Goal: Obtain resource: Obtain resource

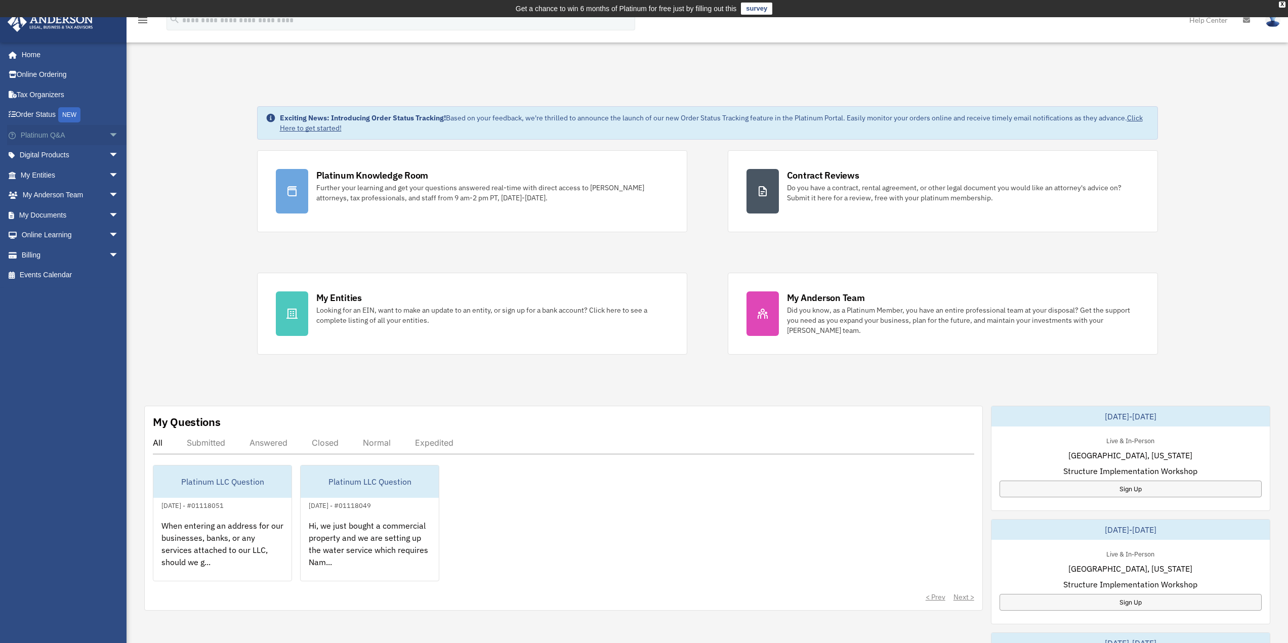
click at [109, 132] on span "arrow_drop_down" at bounding box center [119, 135] width 20 height 21
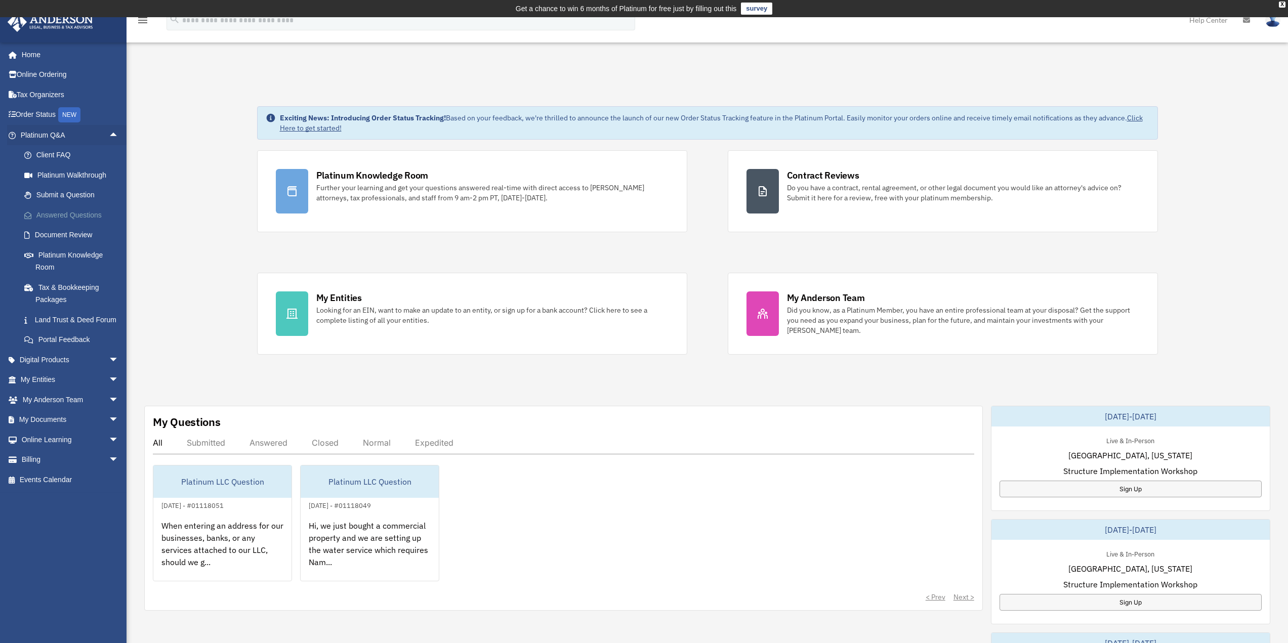
click at [78, 211] on link "Answered Questions" at bounding box center [74, 215] width 120 height 20
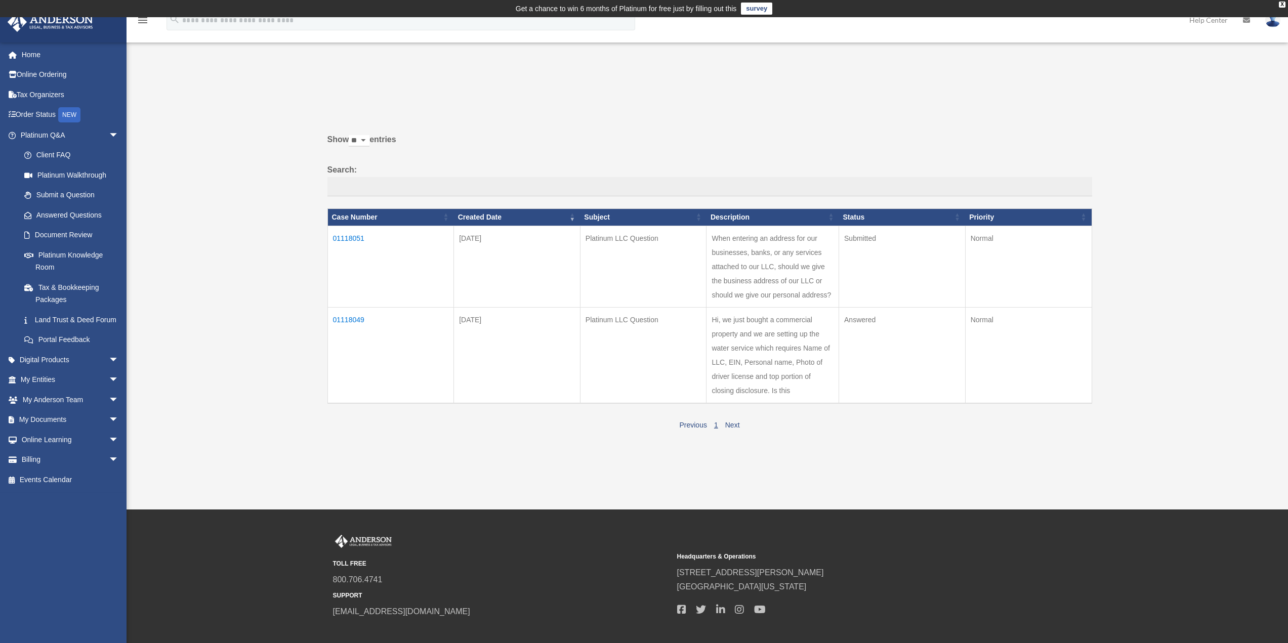
click at [361, 239] on td "01118051" at bounding box center [391, 267] width 127 height 82
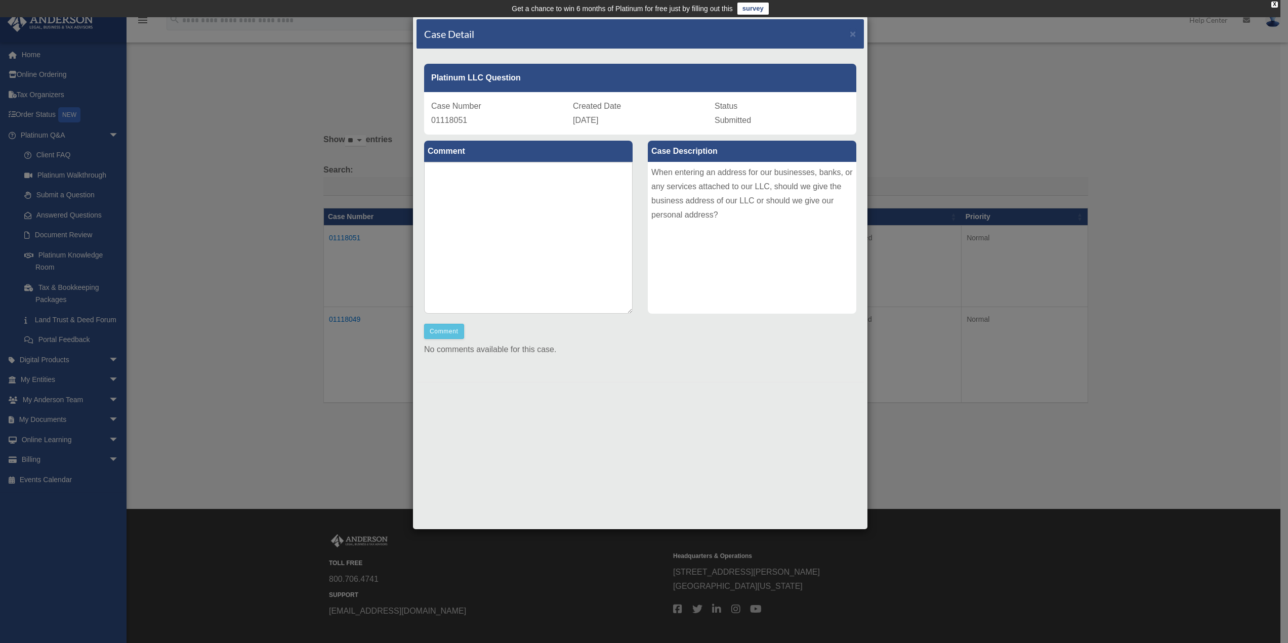
drag, startPoint x: 307, startPoint y: 213, endPoint x: 362, endPoint y: 191, distance: 59.5
click at [307, 213] on div "Case Detail × Platinum LLC Question Case Number 01118051 Created Date September…" at bounding box center [644, 321] width 1288 height 643
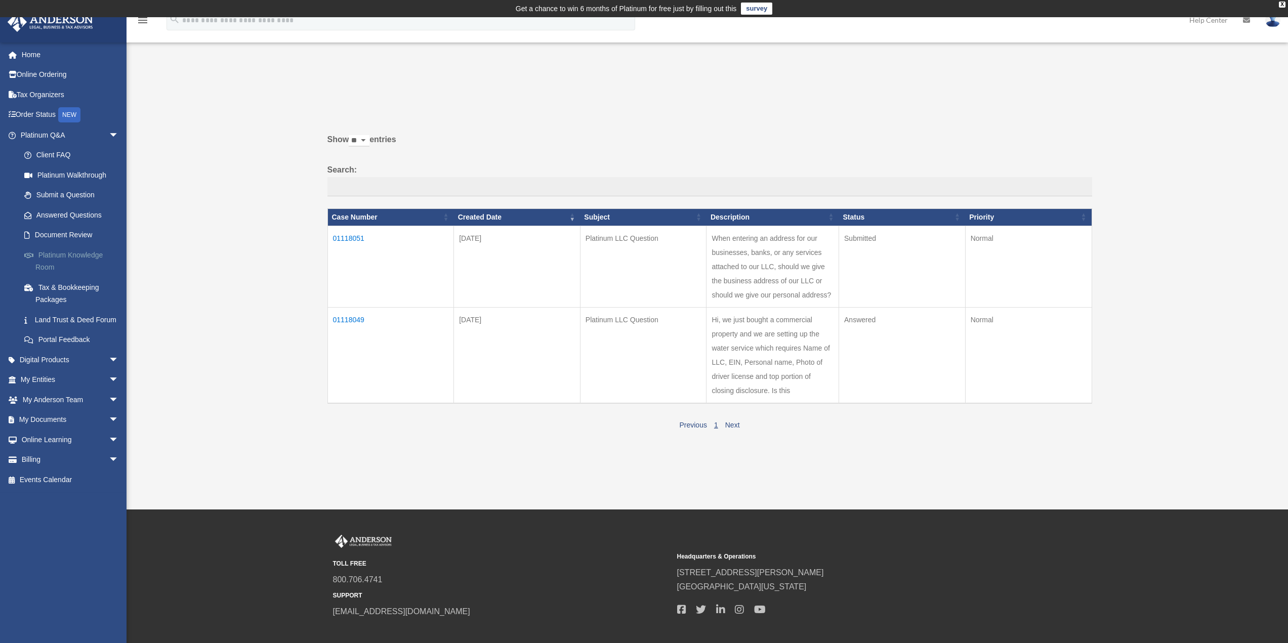
click at [72, 259] on link "Platinum Knowledge Room" at bounding box center [74, 261] width 120 height 32
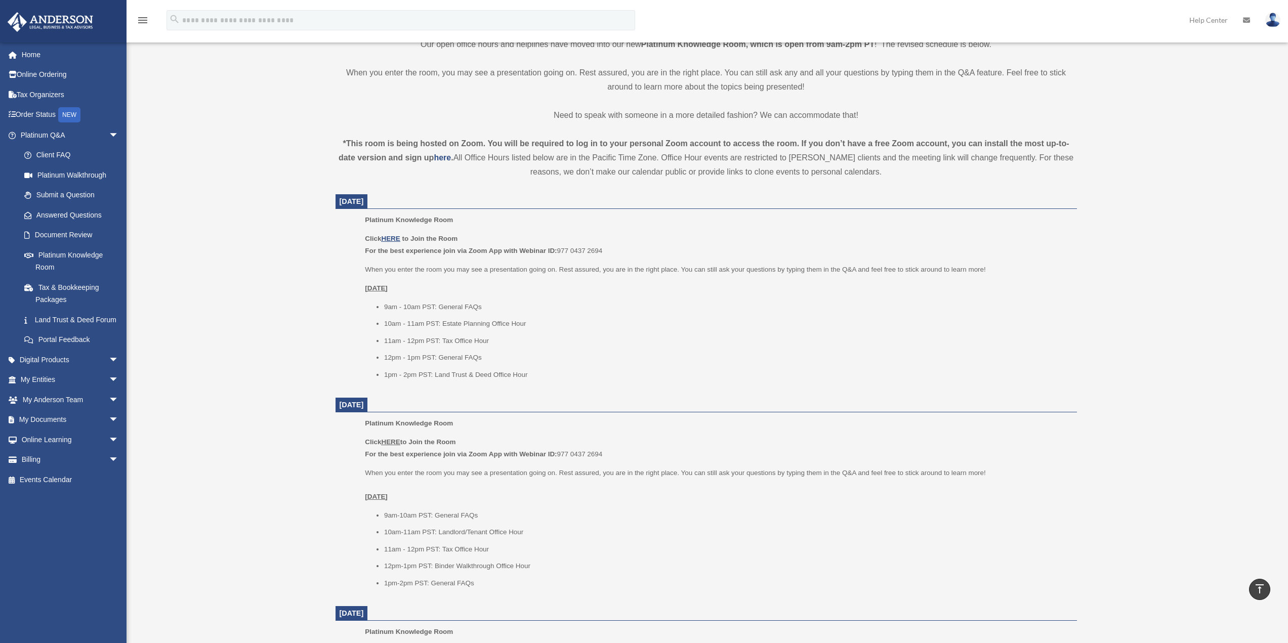
scroll to position [304, 0]
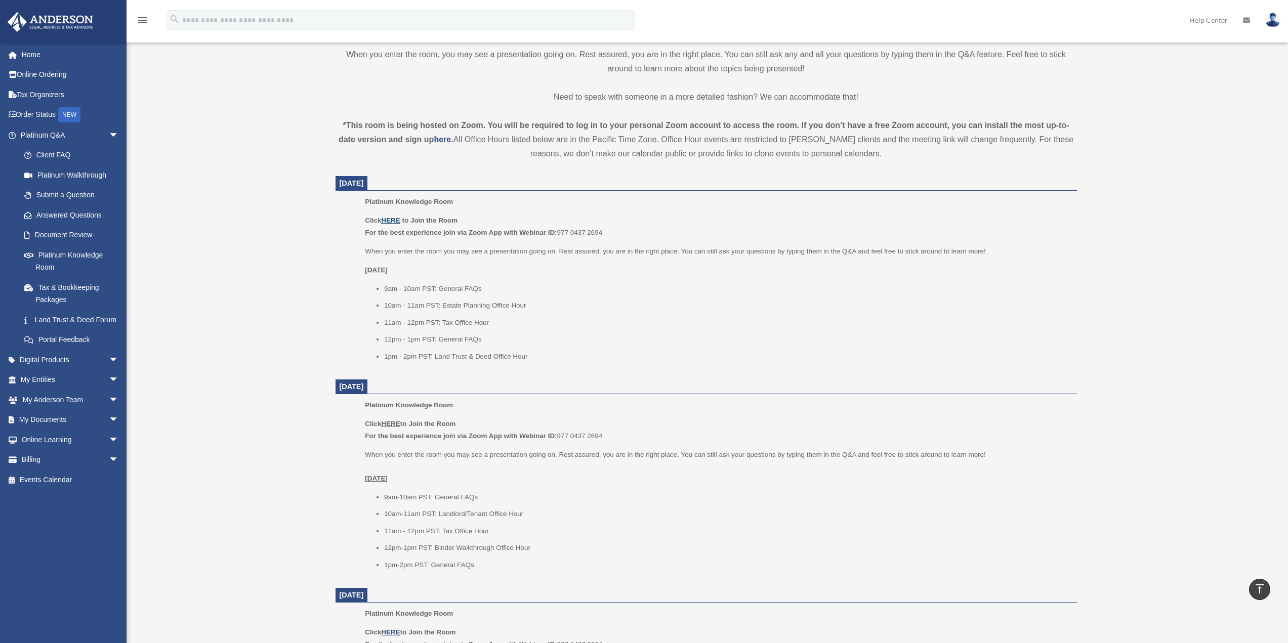
click at [400, 222] on u "HERE" at bounding box center [390, 221] width 19 height 8
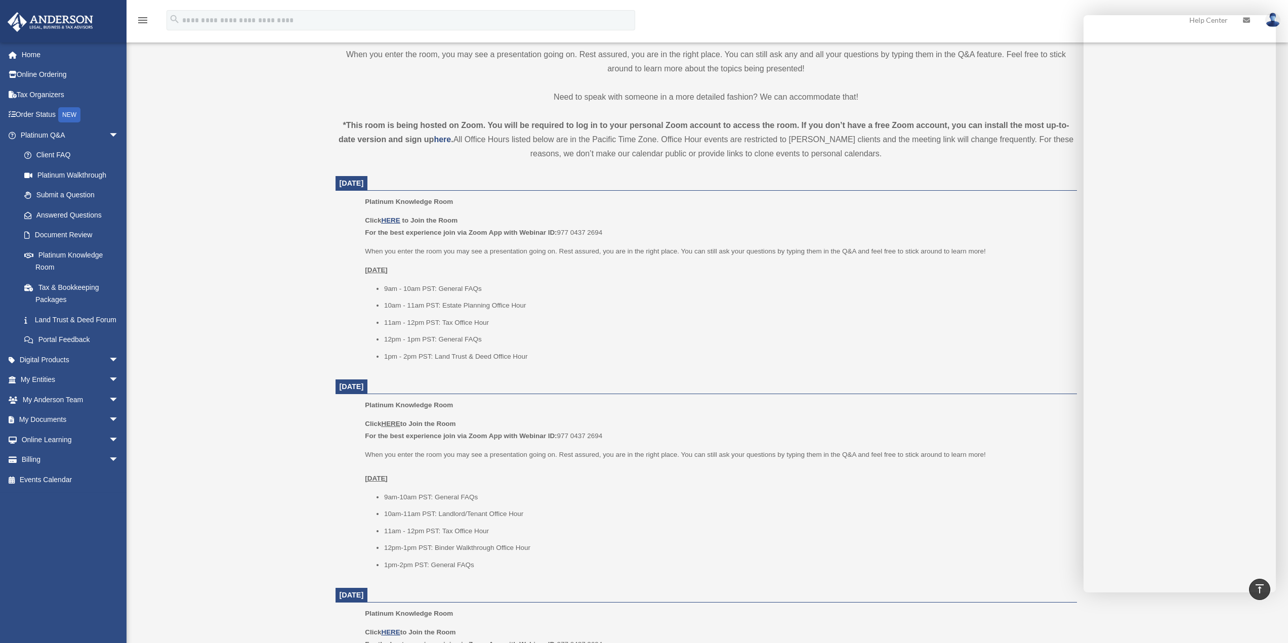
click at [39, 390] on link "My Entities arrow_drop_down" at bounding box center [70, 380] width 127 height 20
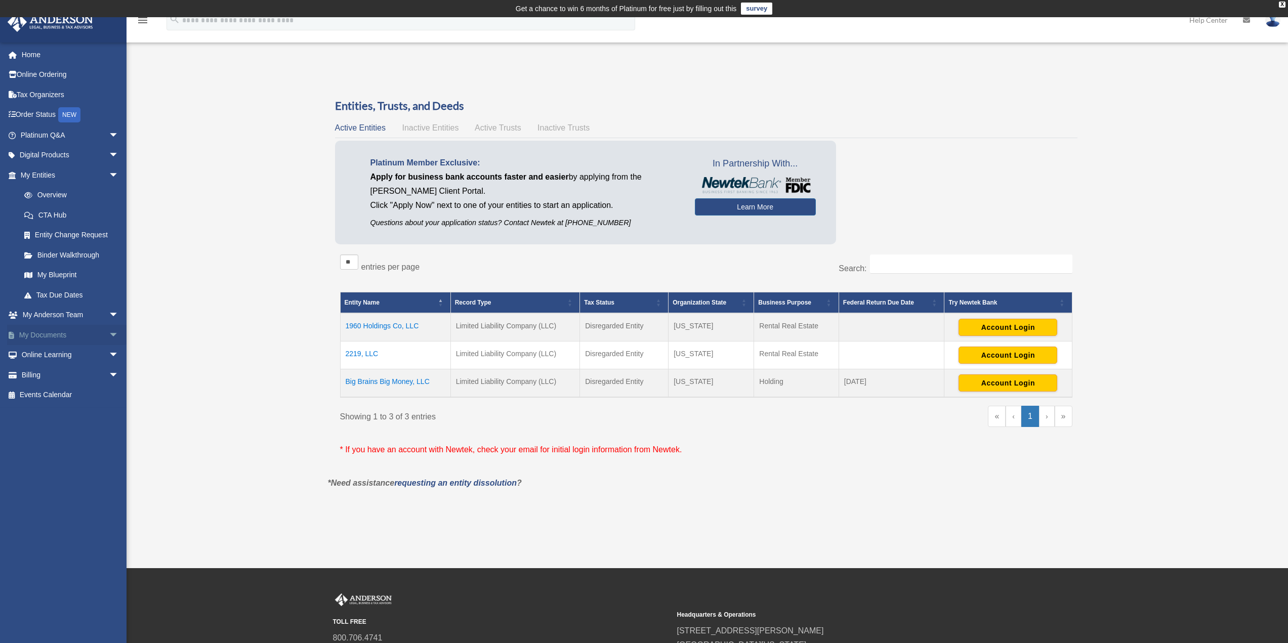
click at [44, 340] on link "My Documents arrow_drop_down" at bounding box center [70, 335] width 127 height 20
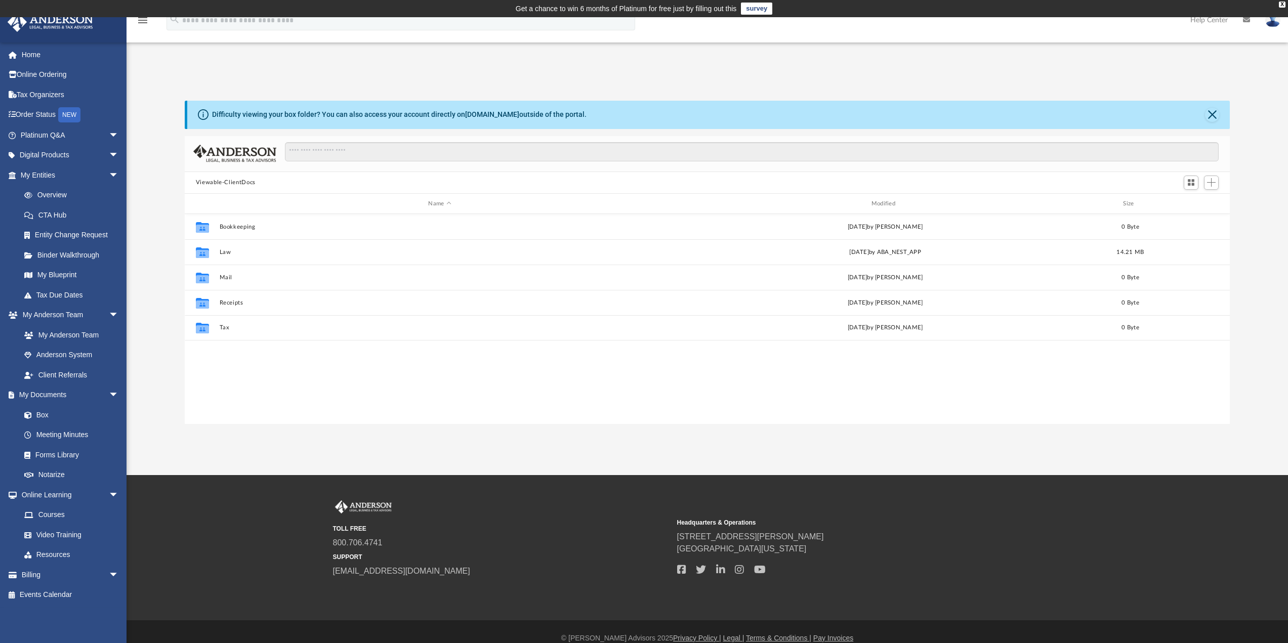
scroll to position [223, 1038]
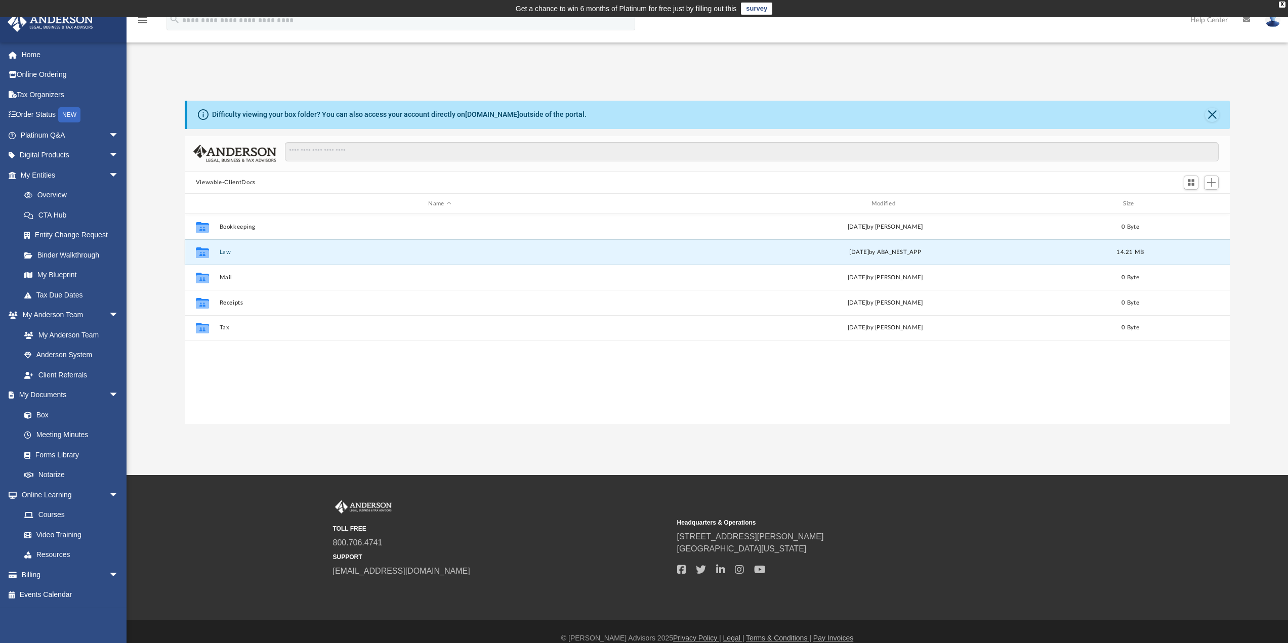
click at [223, 251] on button "Law" at bounding box center [439, 252] width 441 height 7
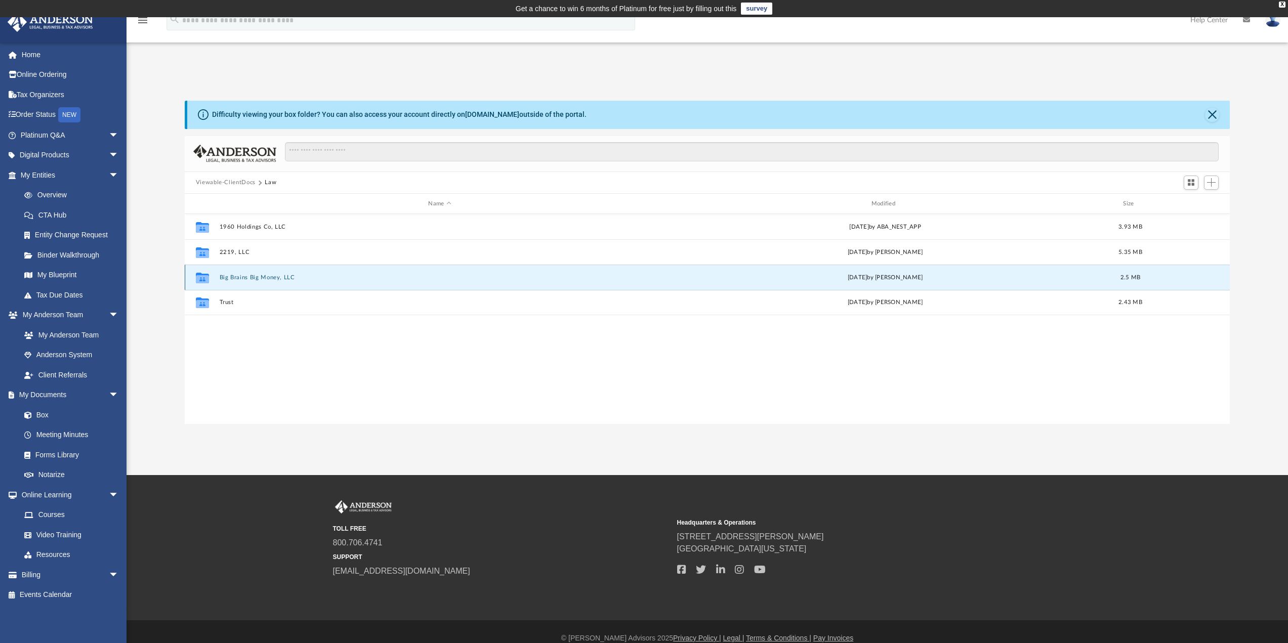
click at [241, 278] on button "Big Brains Big Money, LLC" at bounding box center [439, 277] width 441 height 7
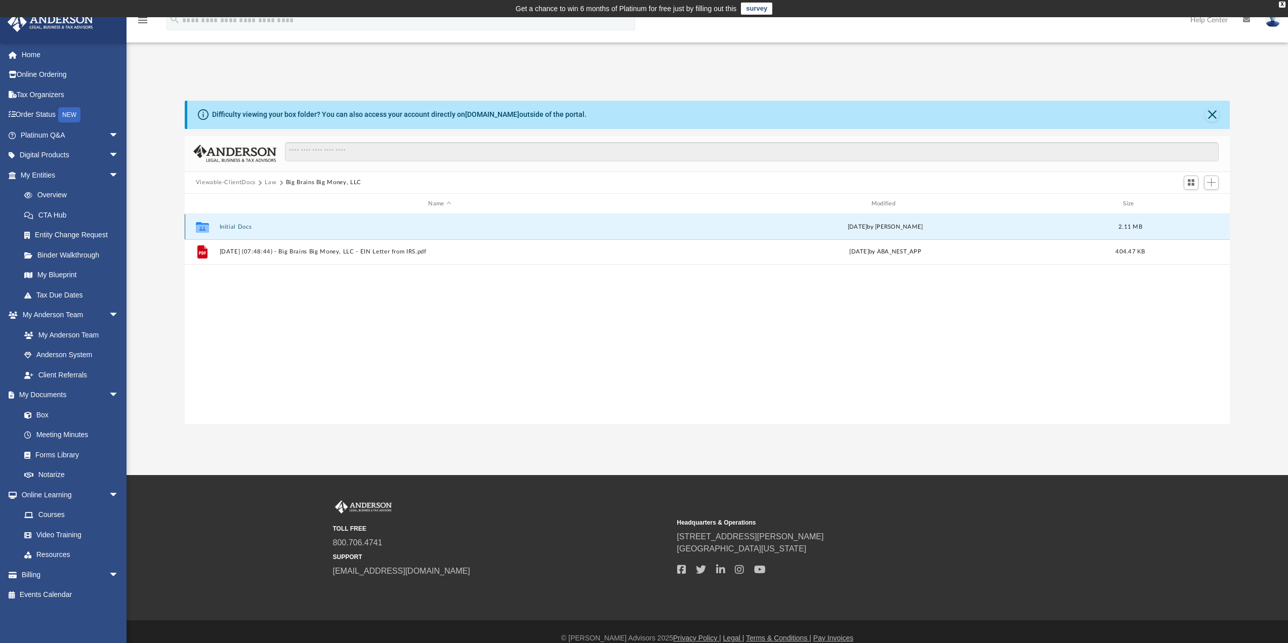
click at [230, 228] on button "Initial Docs" at bounding box center [439, 227] width 441 height 7
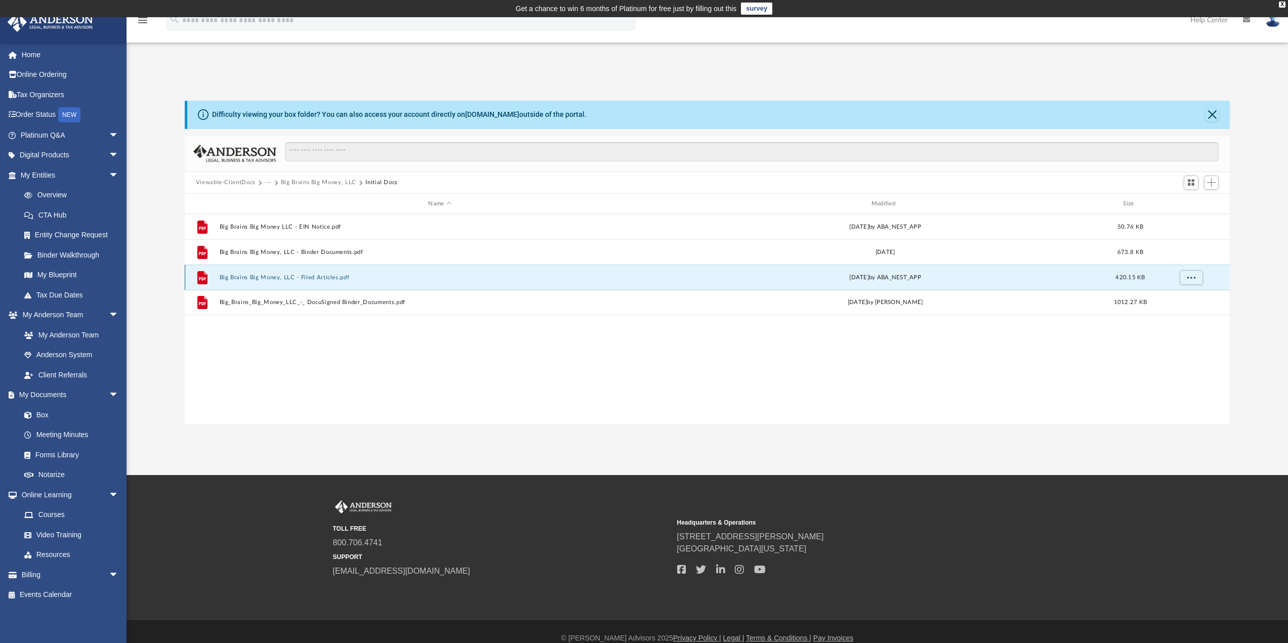
click at [263, 275] on button "Big Brains Big Money, LLC - Filed Articles.pdf" at bounding box center [439, 277] width 441 height 7
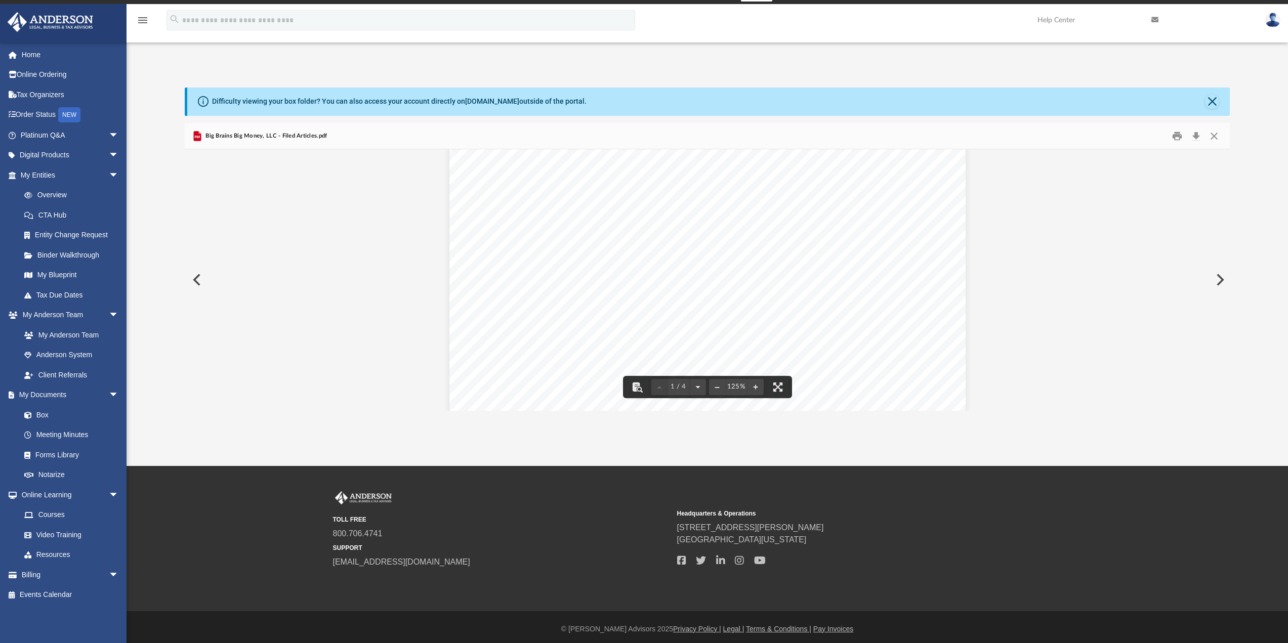
scroll to position [152, 0]
drag, startPoint x: 264, startPoint y: 327, endPoint x: 258, endPoint y: 309, distance: 18.6
click at [35, 55] on link "Home" at bounding box center [70, 55] width 127 height 20
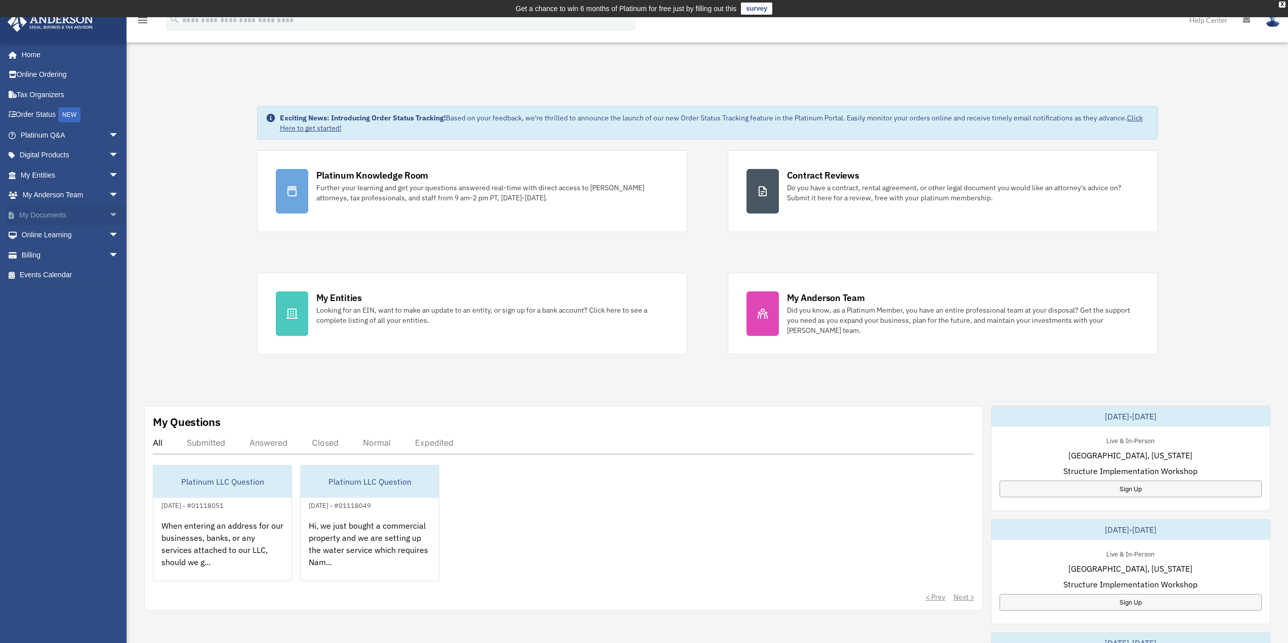
click at [40, 217] on link "My Documents arrow_drop_down" at bounding box center [70, 215] width 127 height 20
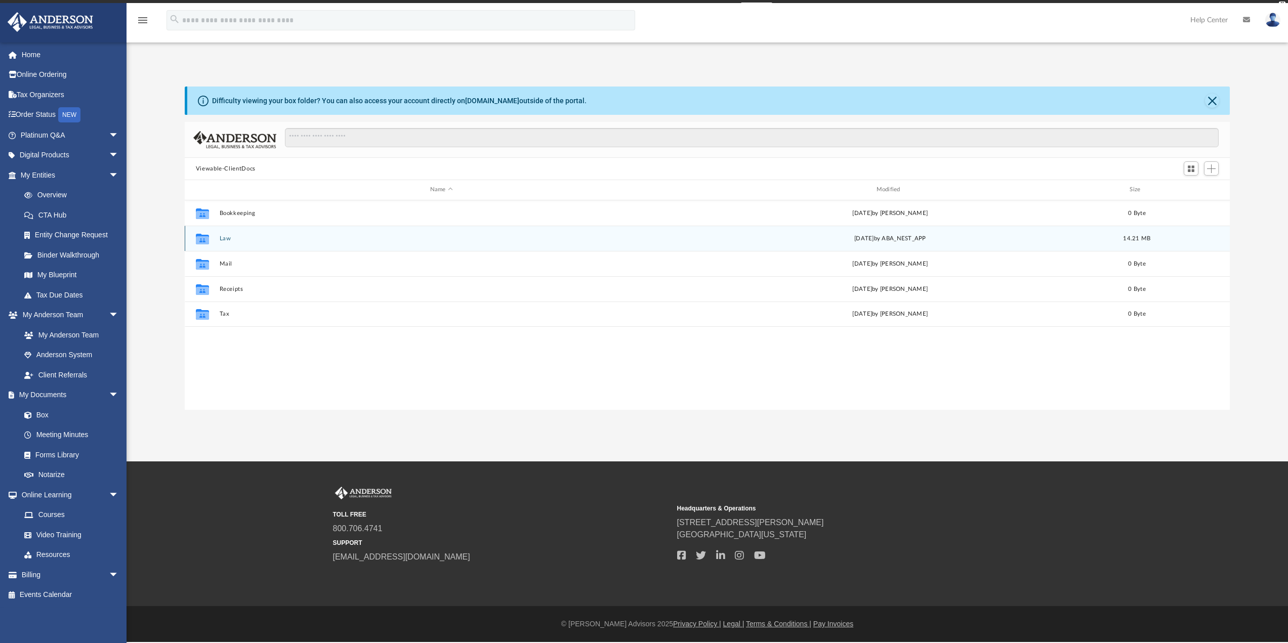
scroll to position [223, 1038]
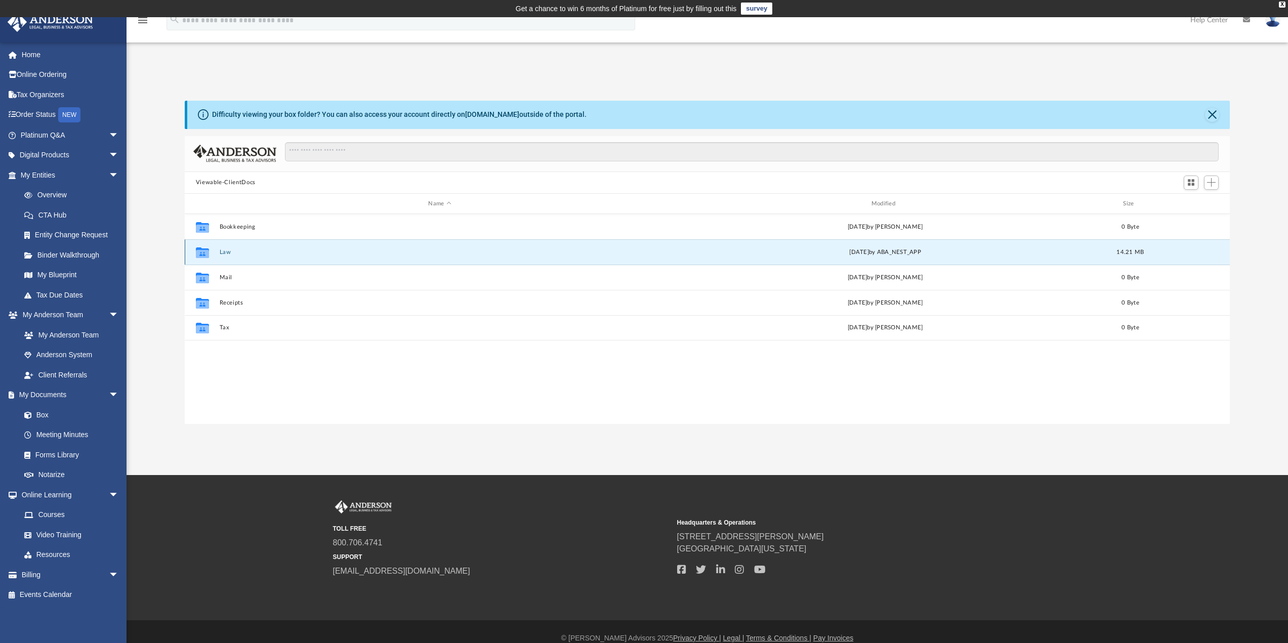
click at [224, 254] on button "Law" at bounding box center [439, 252] width 441 height 7
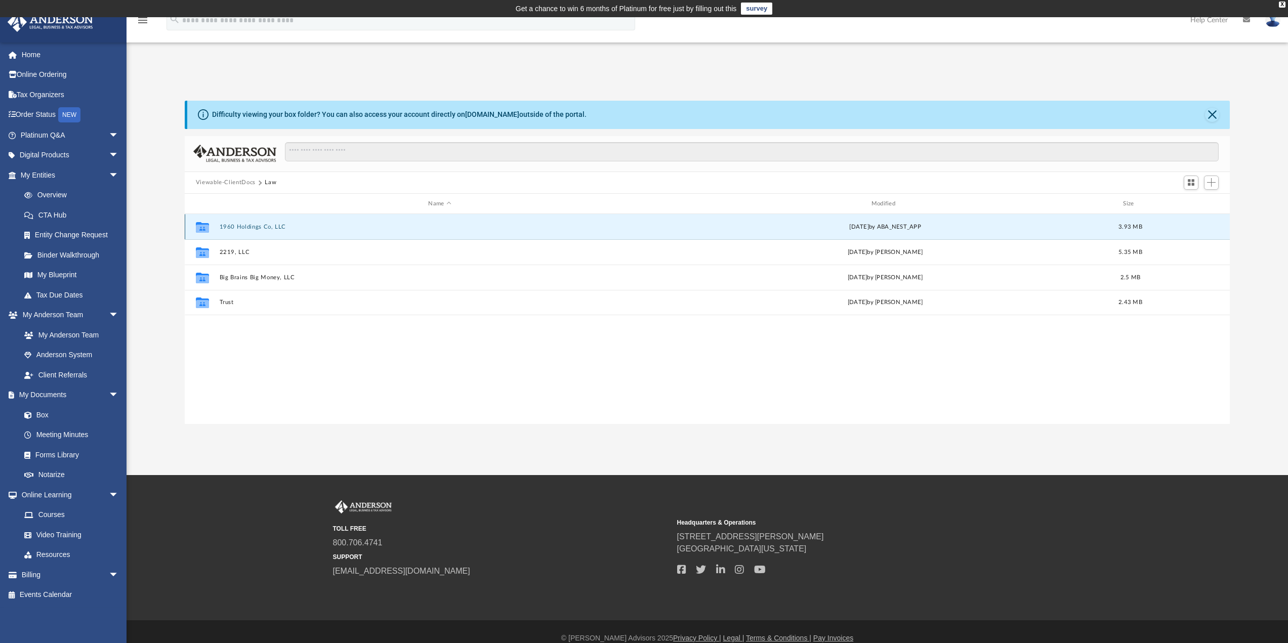
click at [243, 224] on button "1960 Holdings Co, LLC" at bounding box center [439, 227] width 441 height 7
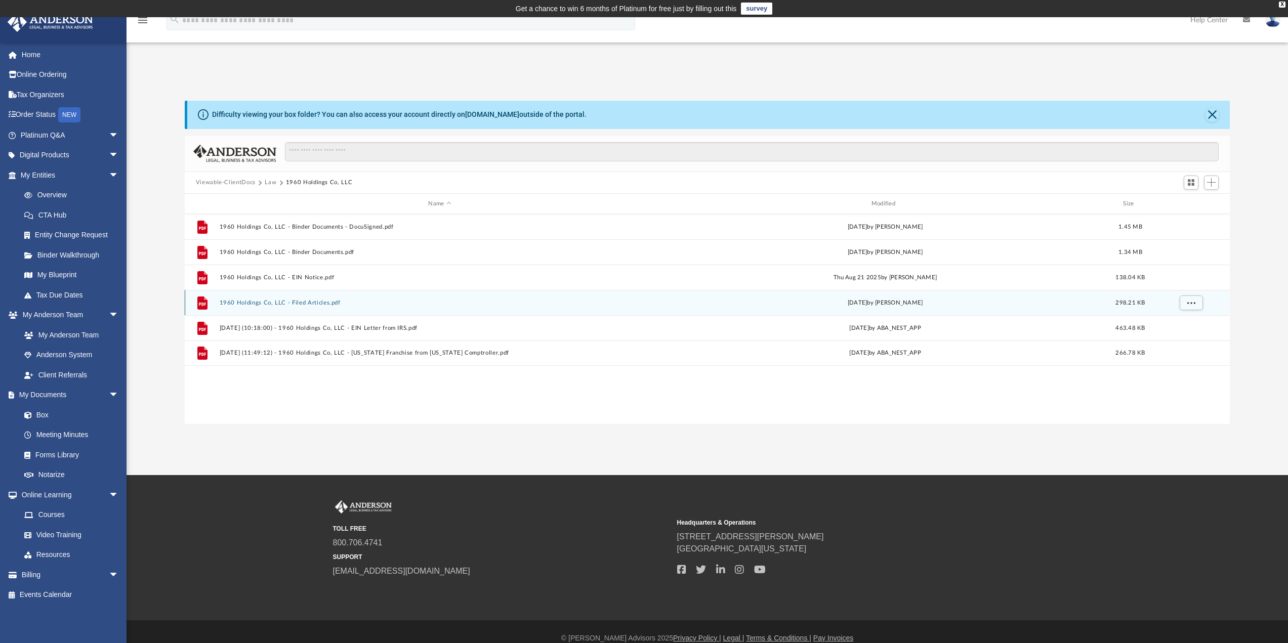
click at [305, 304] on button "1960 Holdings Co, LLC - Filed Articles.pdf" at bounding box center [439, 303] width 441 height 7
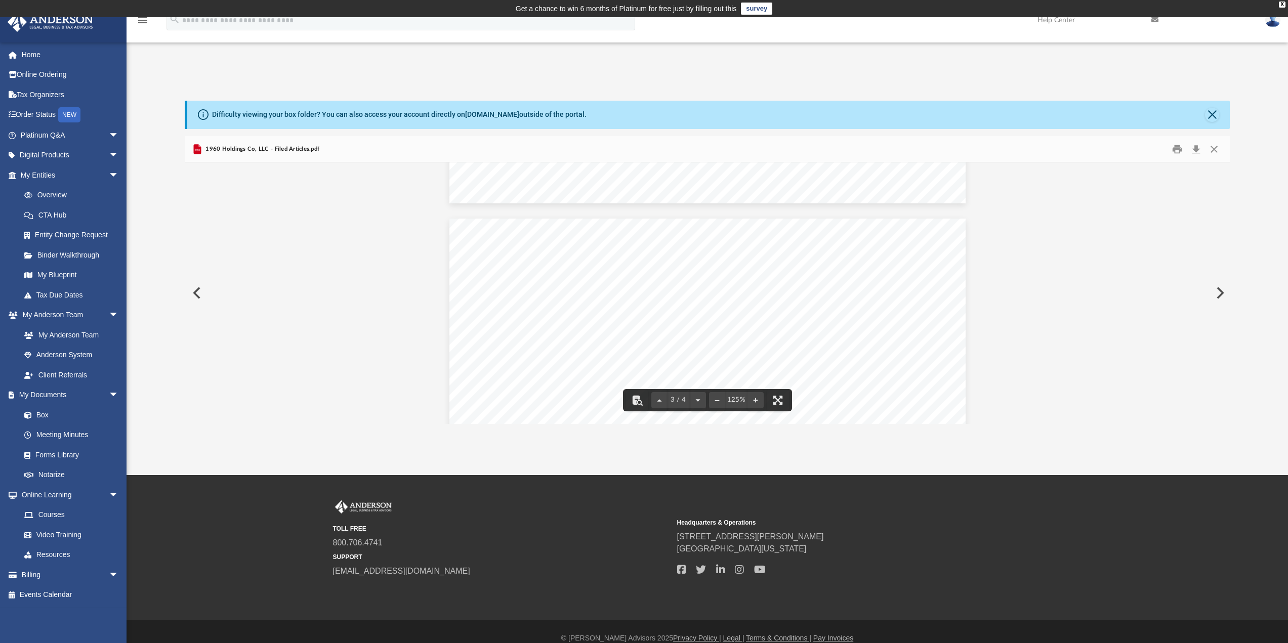
scroll to position [1316, 0]
click at [851, 339] on div "Page 3" at bounding box center [708, 555] width 516 height 668
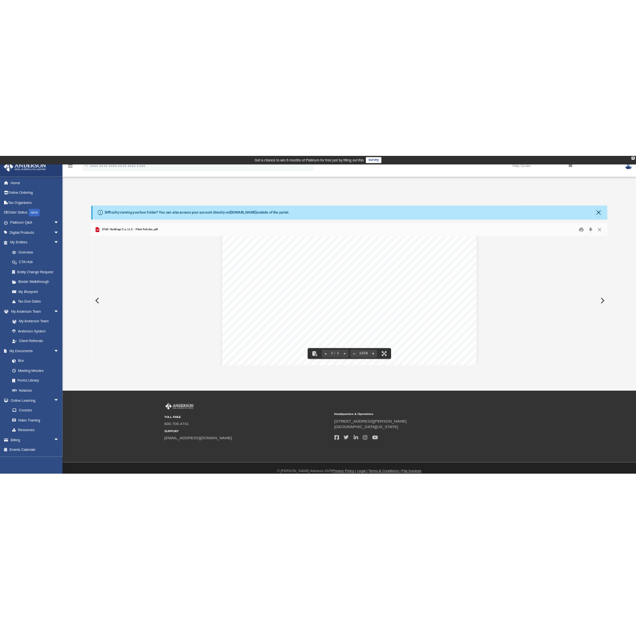
scroll to position [1519, 0]
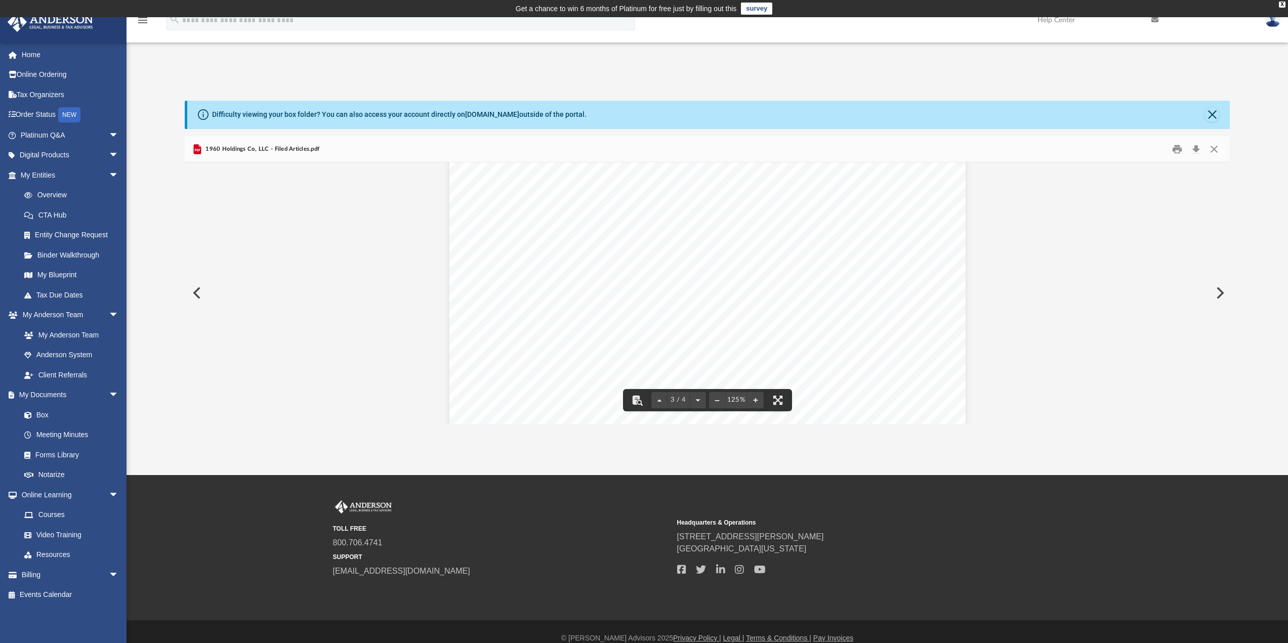
click at [522, 308] on div "Page 3" at bounding box center [708, 352] width 516 height 668
drag, startPoint x: 504, startPoint y: 309, endPoint x: 766, endPoint y: 301, distance: 261.8
click at [766, 301] on div "Page 3" at bounding box center [708, 352] width 516 height 668
drag, startPoint x: 711, startPoint y: 304, endPoint x: 480, endPoint y: 321, distance: 231.5
click at [480, 321] on div "Page 3" at bounding box center [708, 352] width 516 height 668
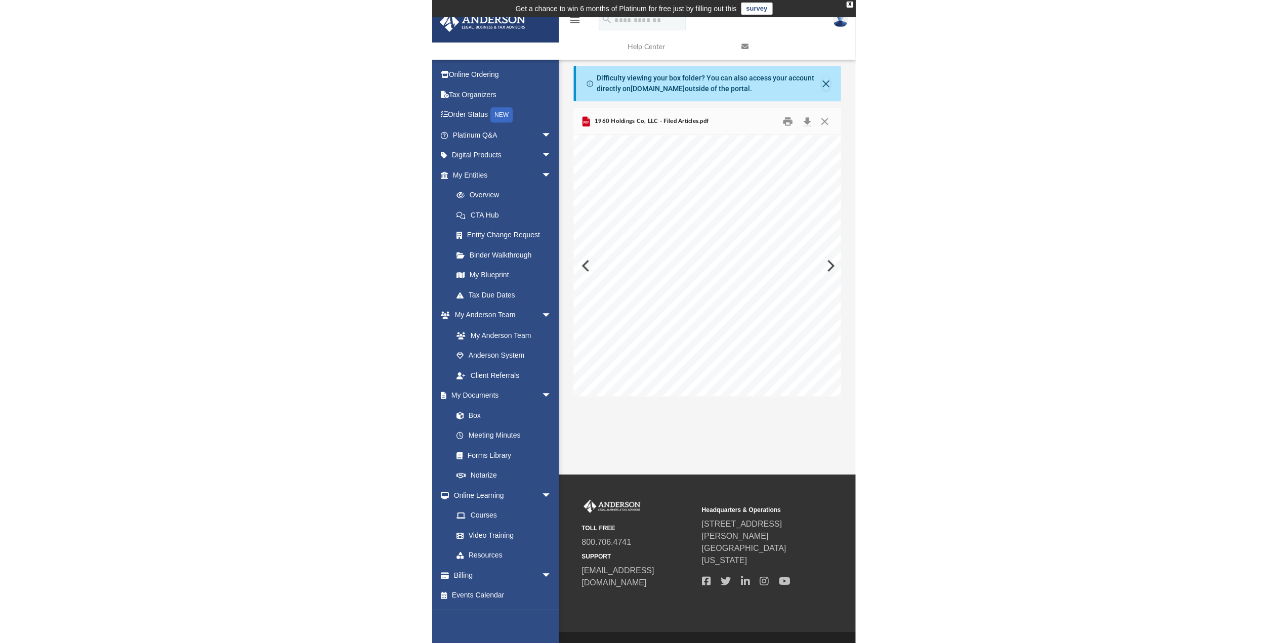
scroll to position [649, 0]
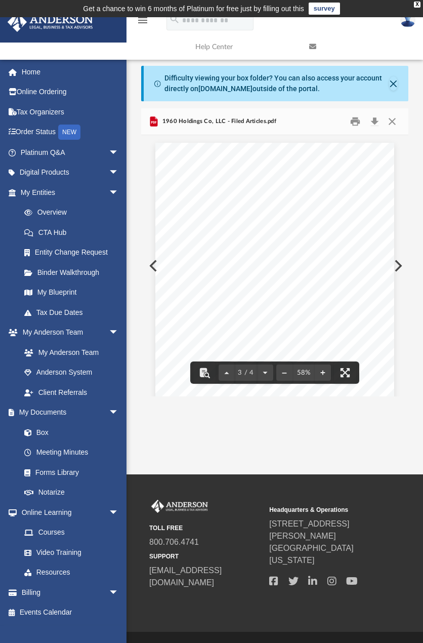
click at [208, 181] on div "Page 3" at bounding box center [274, 297] width 239 height 309
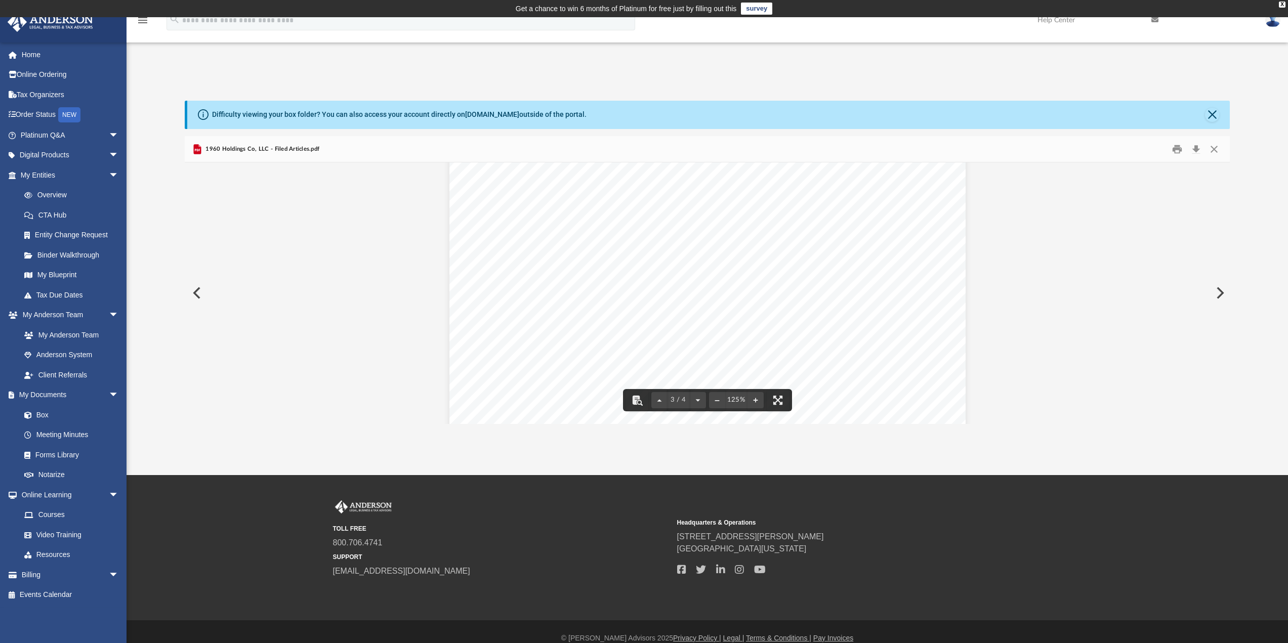
scroll to position [1569, 0]
click at [625, 341] on div "Page 3" at bounding box center [708, 302] width 516 height 668
click at [38, 396] on link "My Documents arrow_drop_down" at bounding box center [70, 395] width 127 height 20
click at [17, 50] on link "Home" at bounding box center [70, 55] width 127 height 20
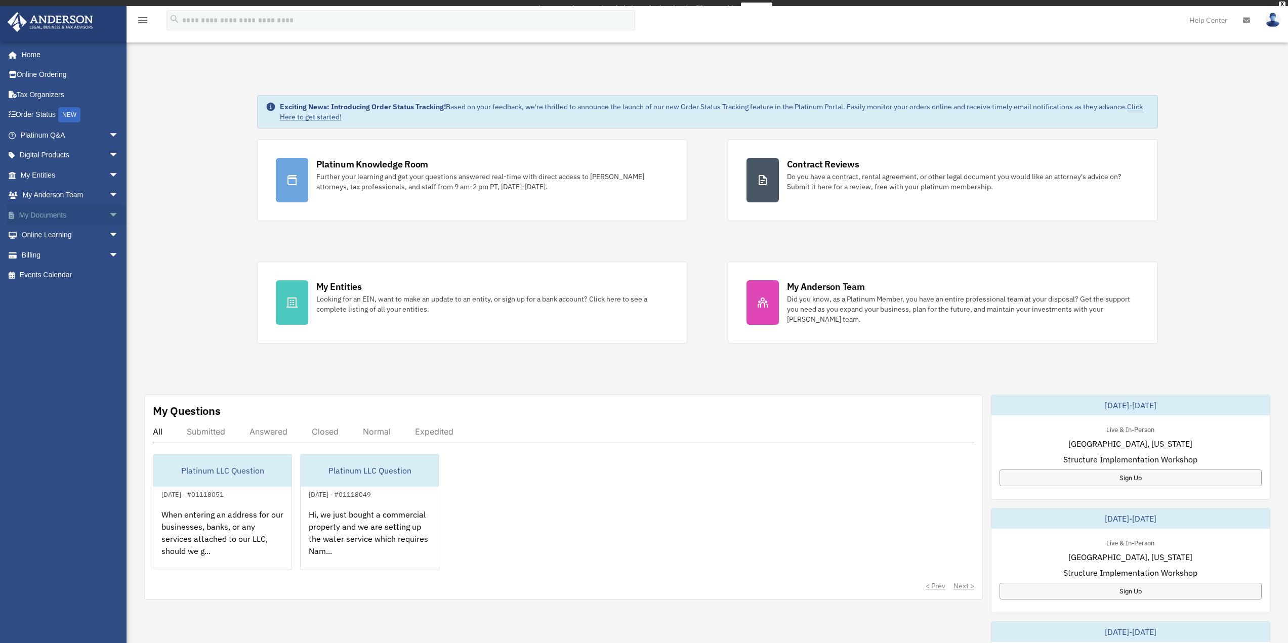
click at [22, 215] on link "My Documents arrow_drop_down" at bounding box center [70, 215] width 127 height 20
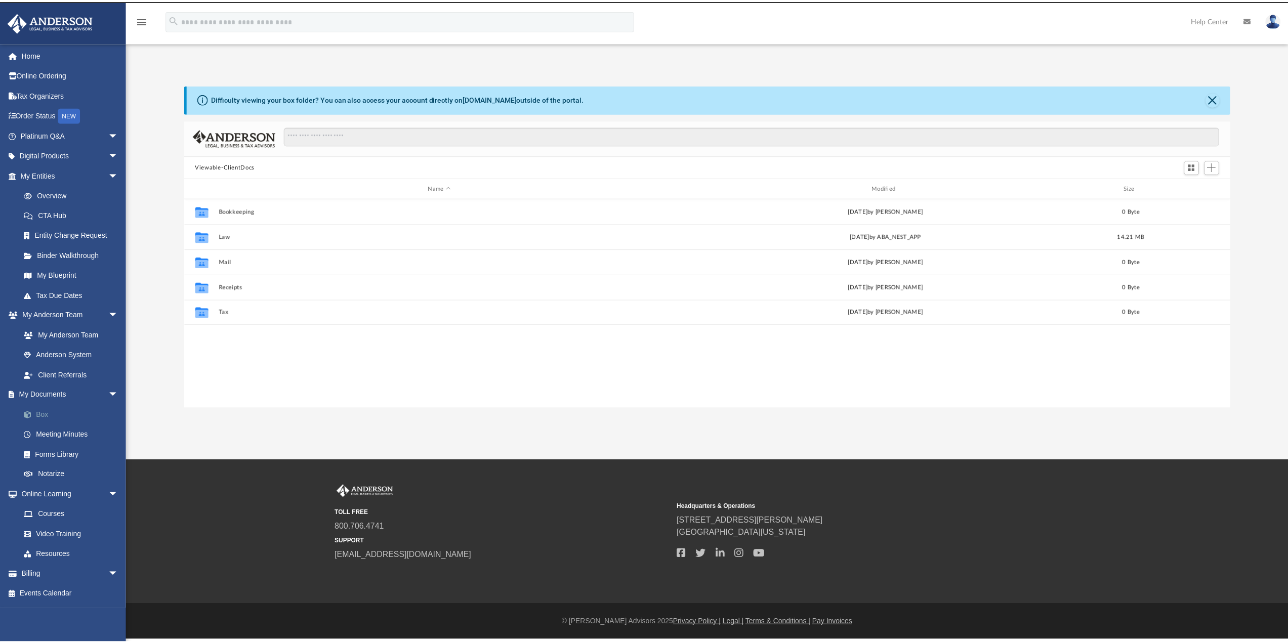
scroll to position [223, 1038]
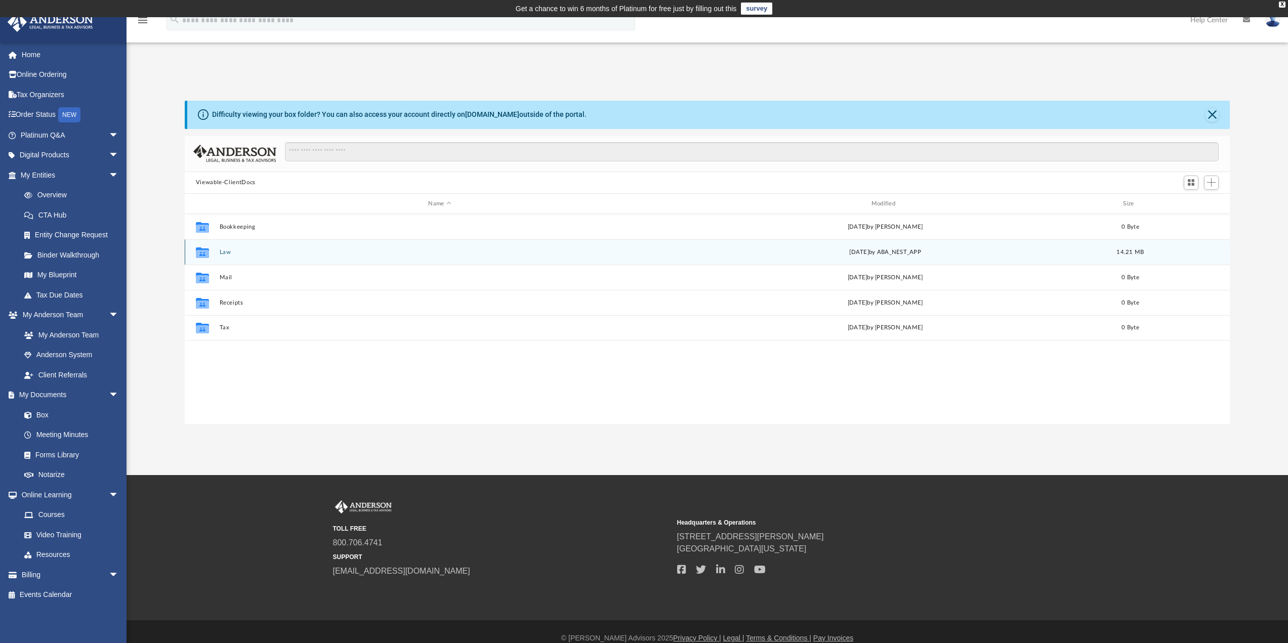
click at [222, 260] on div "Collaborated Folder Law [DATE] by ABA_NEST_APP 14.21 MB" at bounding box center [708, 251] width 1046 height 25
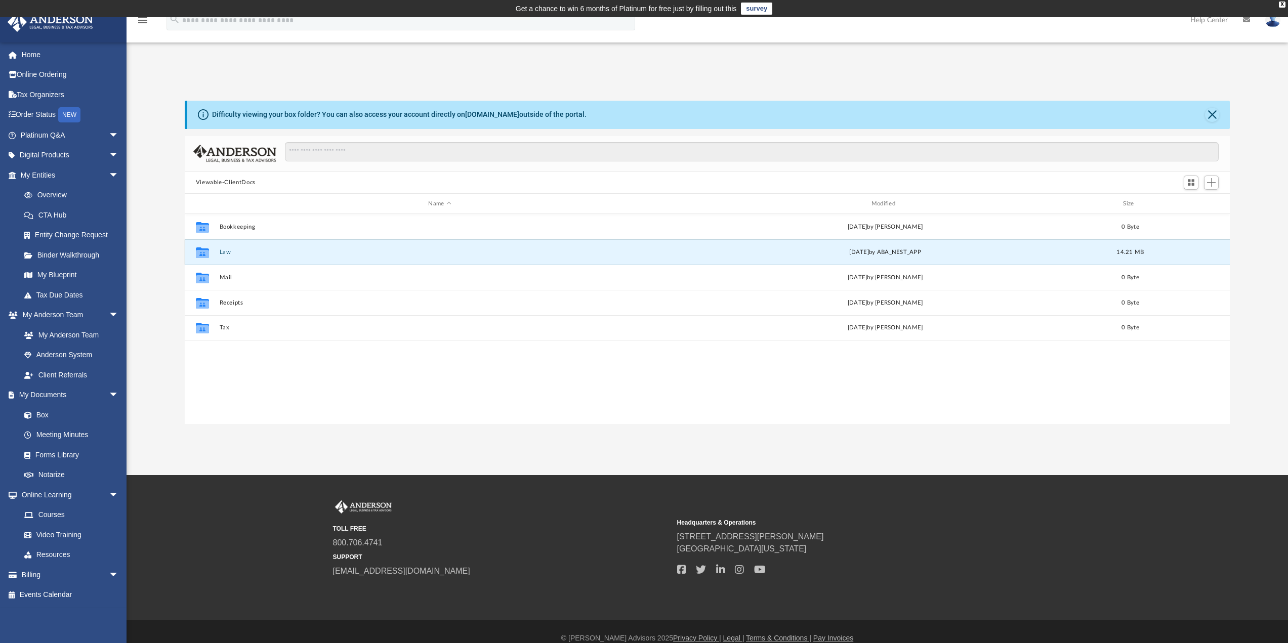
click at [224, 253] on button "Law" at bounding box center [439, 252] width 441 height 7
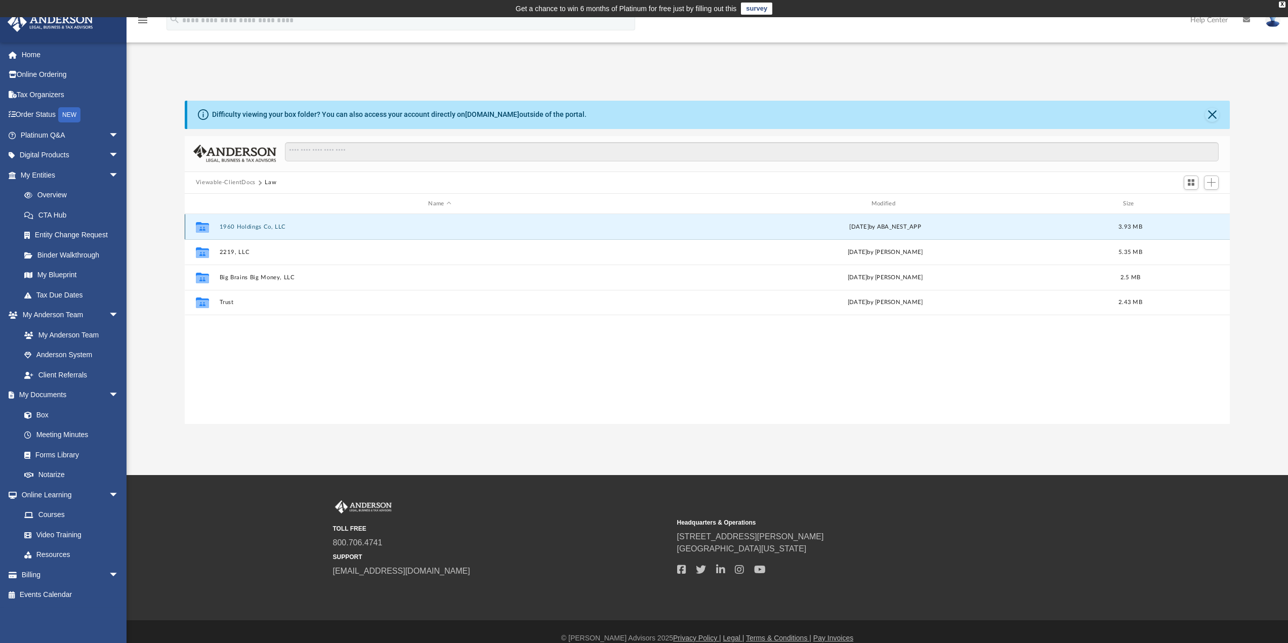
click at [257, 226] on button "1960 Holdings Co, LLC" at bounding box center [439, 227] width 441 height 7
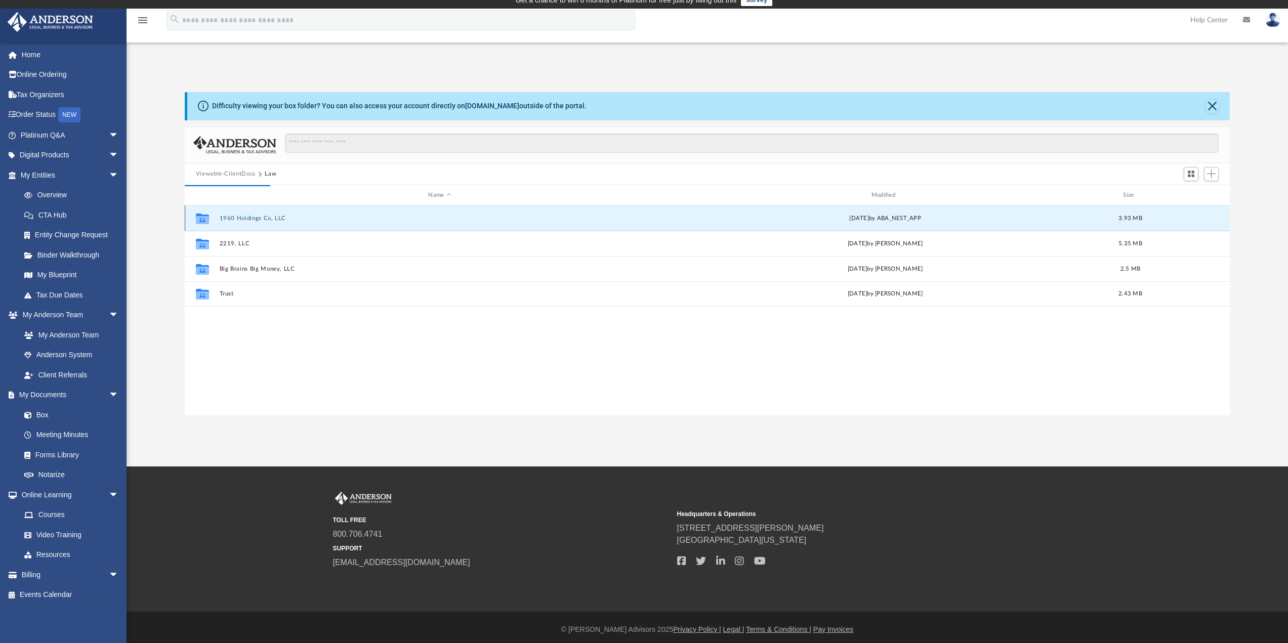
scroll to position [13, 0]
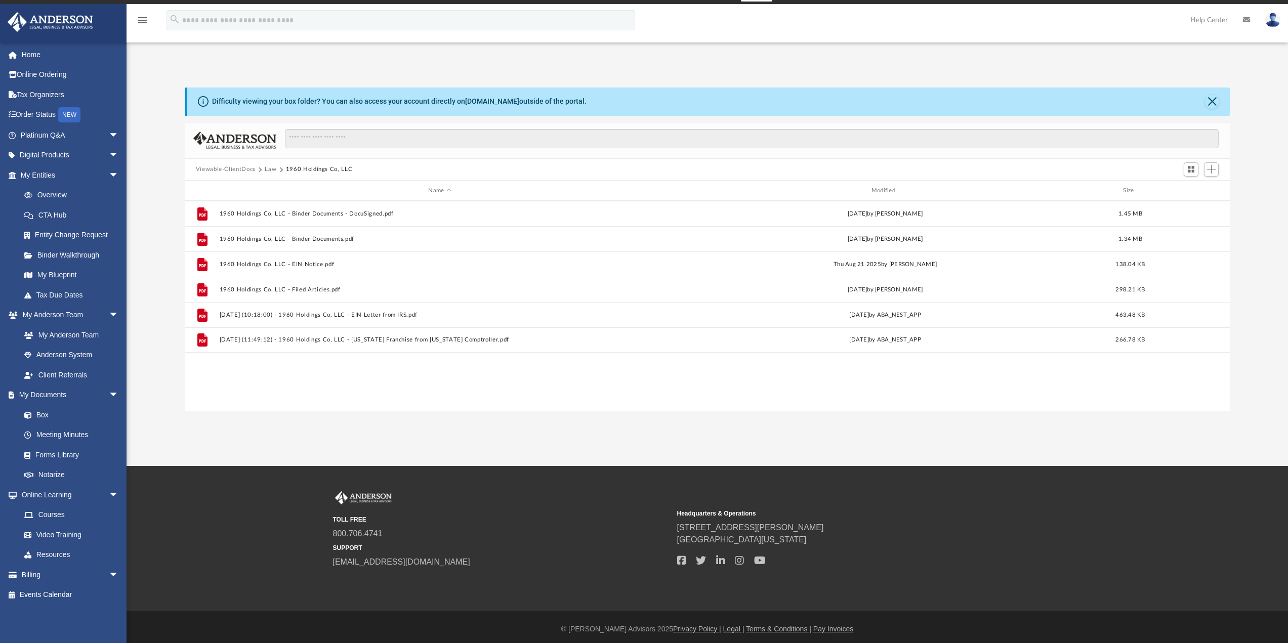
drag, startPoint x: 238, startPoint y: 235, endPoint x: 151, endPoint y: 332, distance: 129.7
click at [151, 332] on div "Difficulty viewing your box folder? You can also access your account directly o…" at bounding box center [708, 250] width 1162 height 324
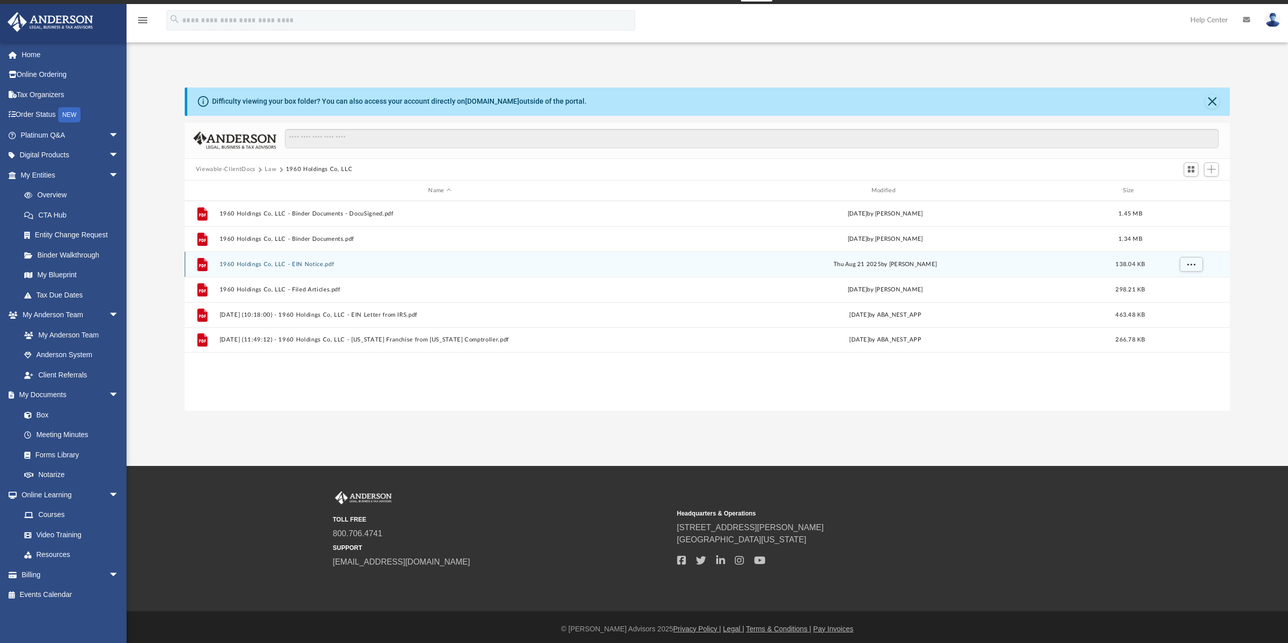
click at [269, 264] on button "1960 Holdings Co, LLC - EIN Notice.pdf" at bounding box center [439, 264] width 441 height 7
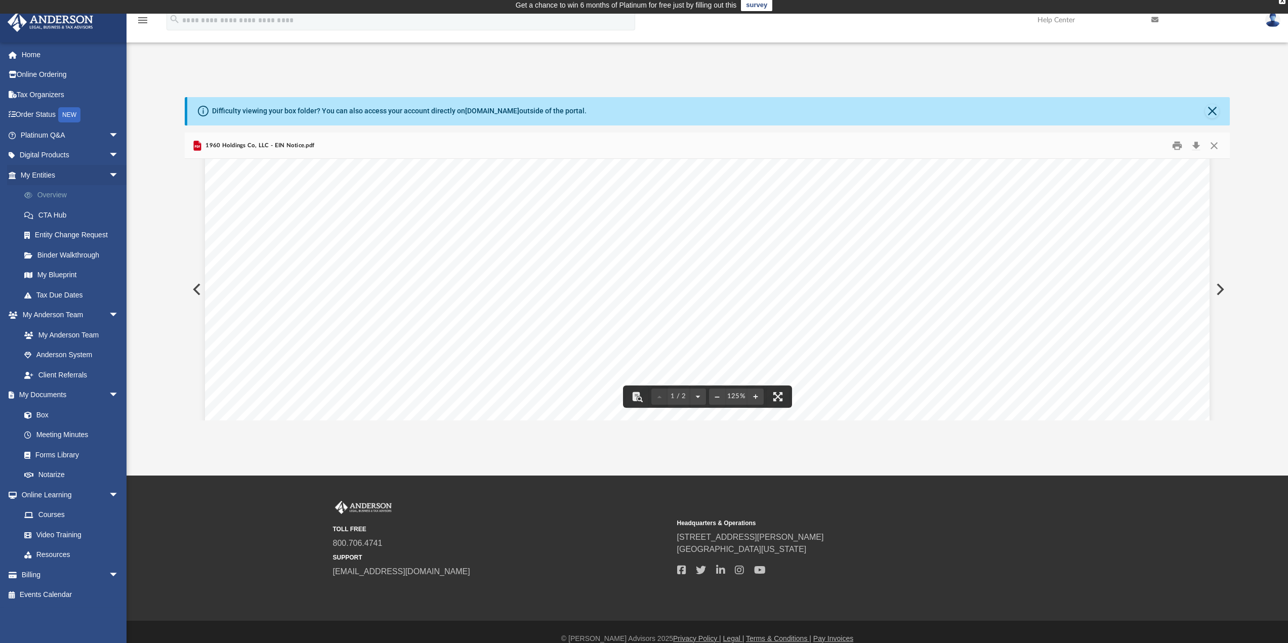
scroll to position [0, 0]
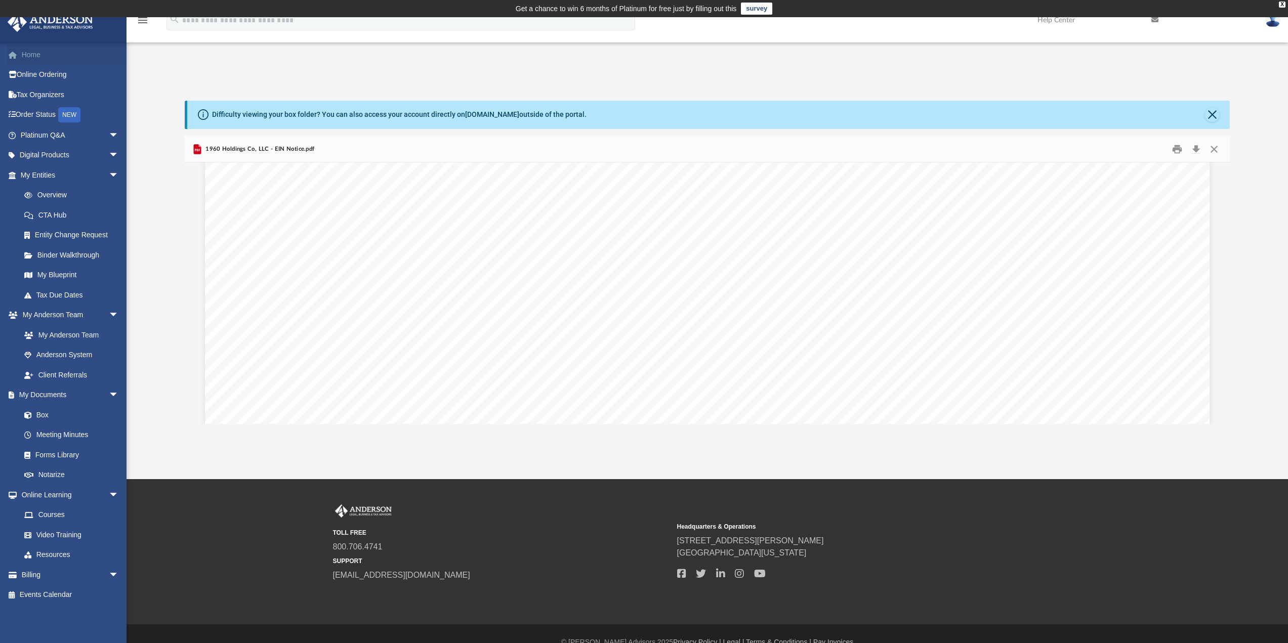
click at [35, 52] on link "Home" at bounding box center [70, 55] width 127 height 20
click at [33, 393] on link "My Documents arrow_drop_down" at bounding box center [70, 395] width 127 height 20
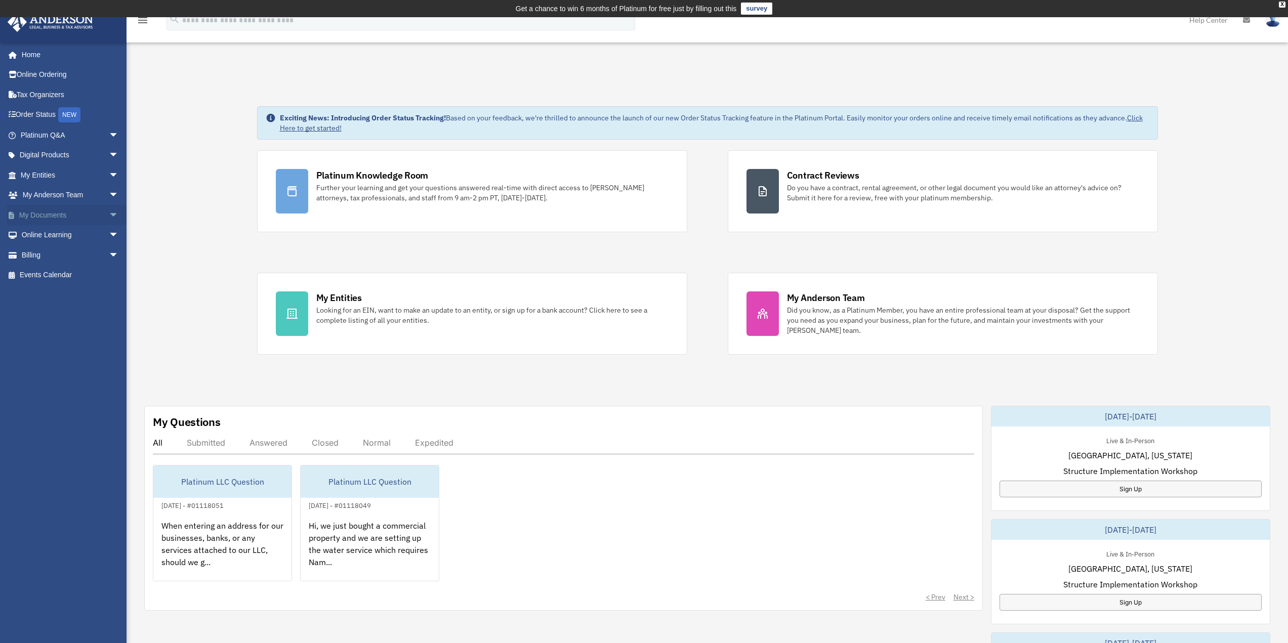
click at [39, 219] on link "My Documents arrow_drop_down" at bounding box center [70, 215] width 127 height 20
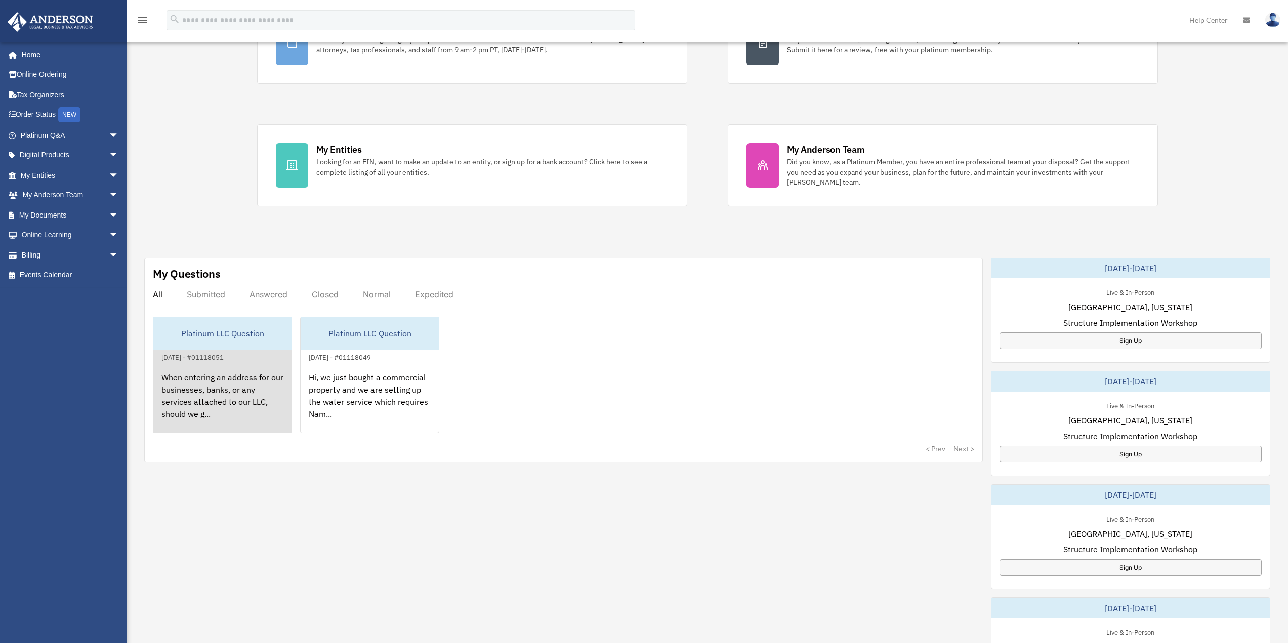
scroll to position [152, 0]
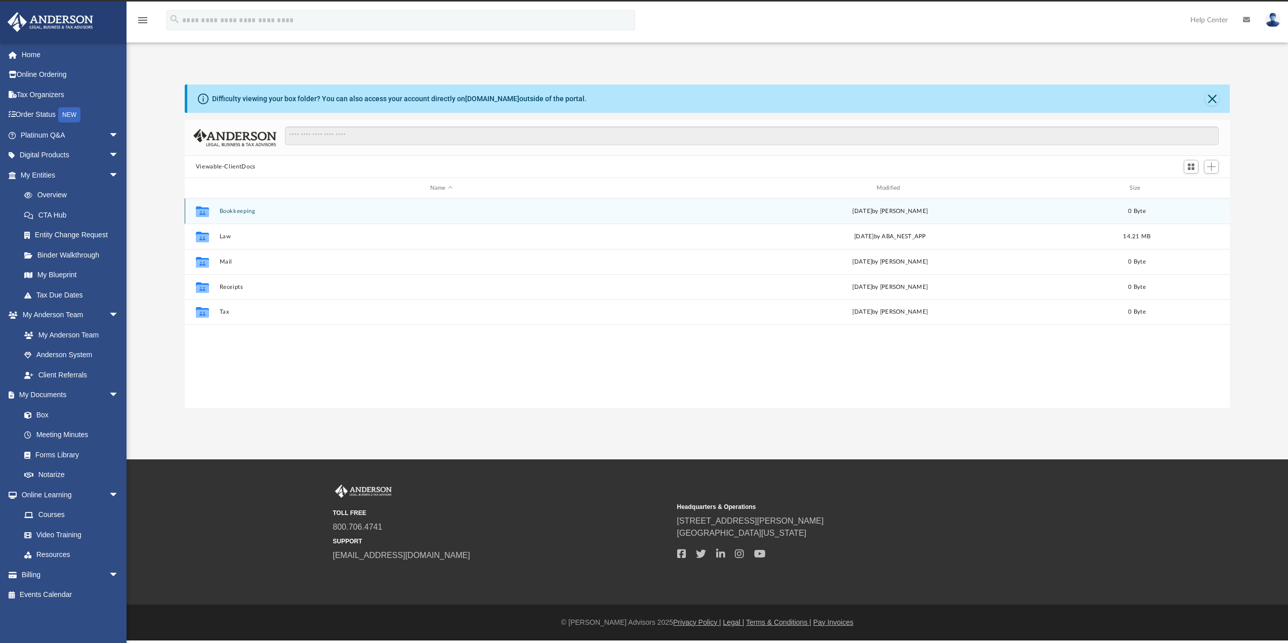
scroll to position [223, 1038]
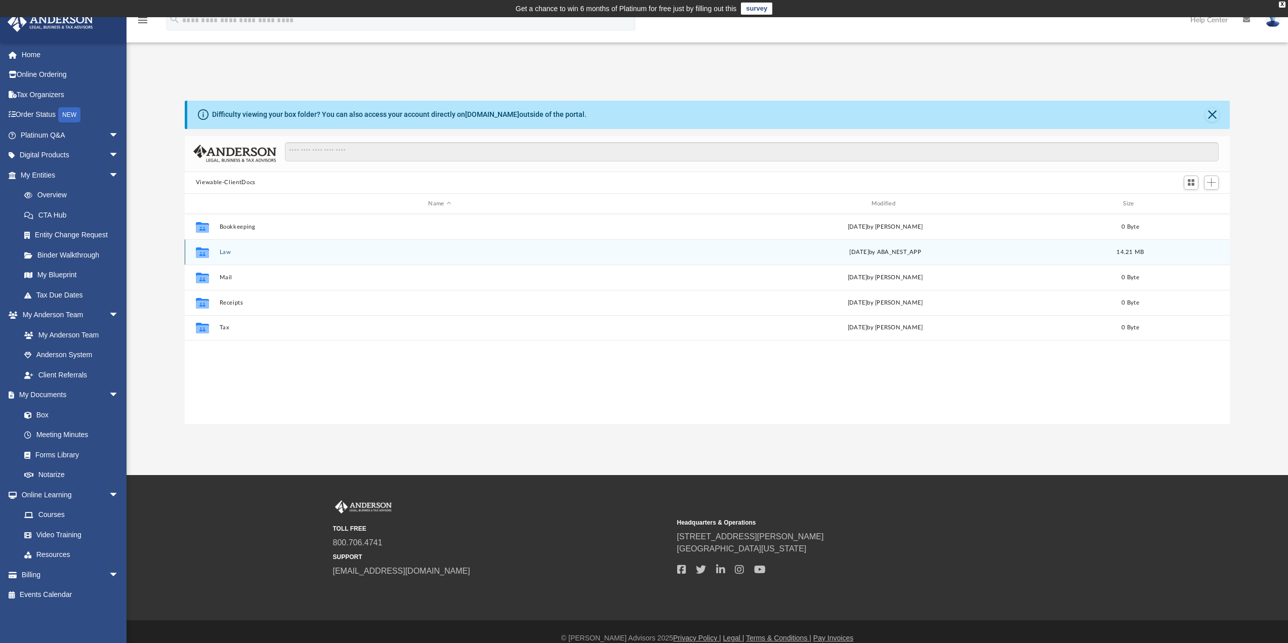
click at [218, 251] on div "Collaborated Folder Law [DATE] by ABA_NEST_APP 14.21 MB" at bounding box center [708, 251] width 1046 height 25
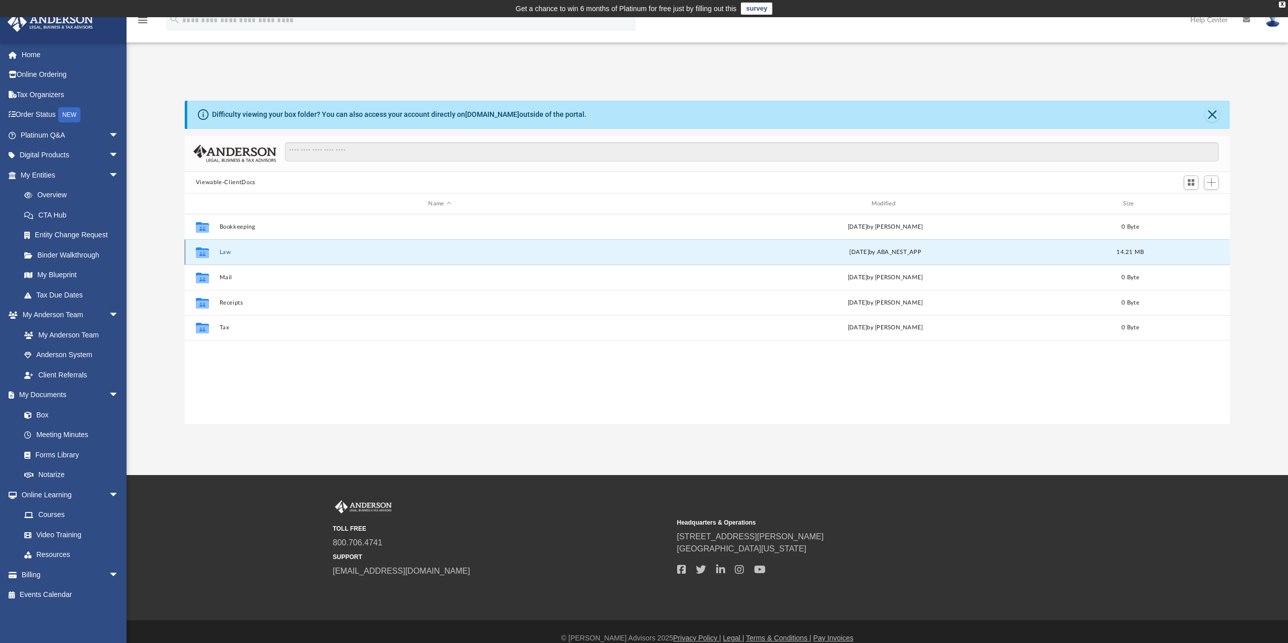
click at [224, 250] on button "Law" at bounding box center [439, 252] width 441 height 7
click at [224, 249] on button "Law" at bounding box center [439, 252] width 441 height 7
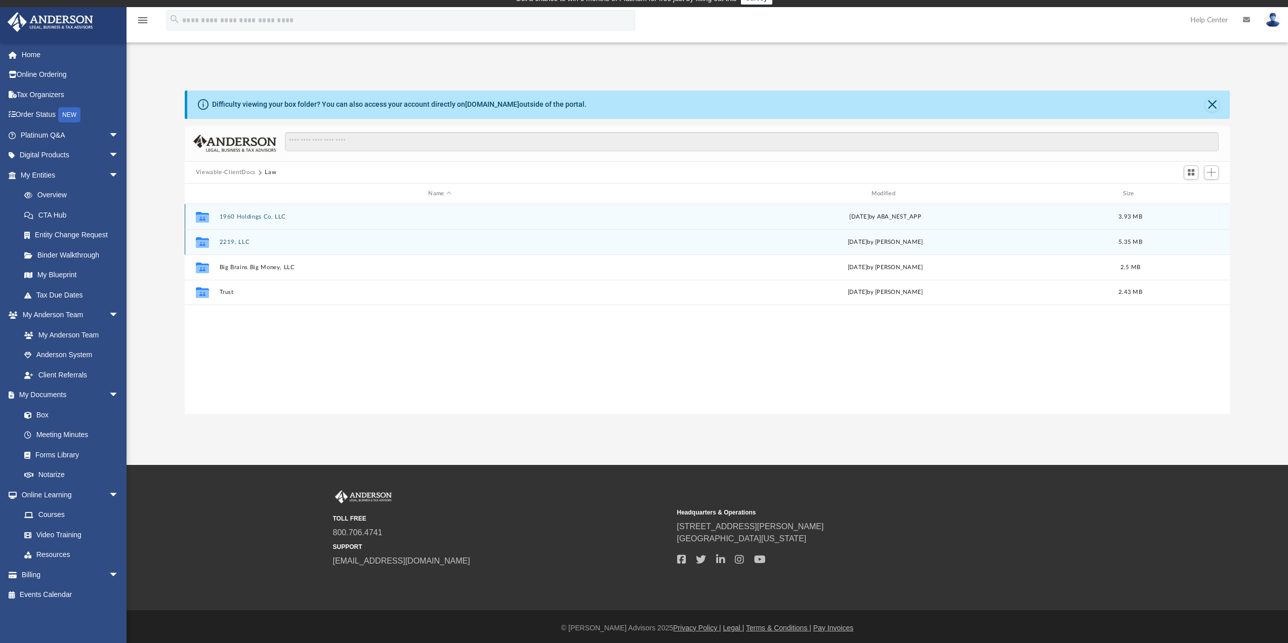
scroll to position [13, 0]
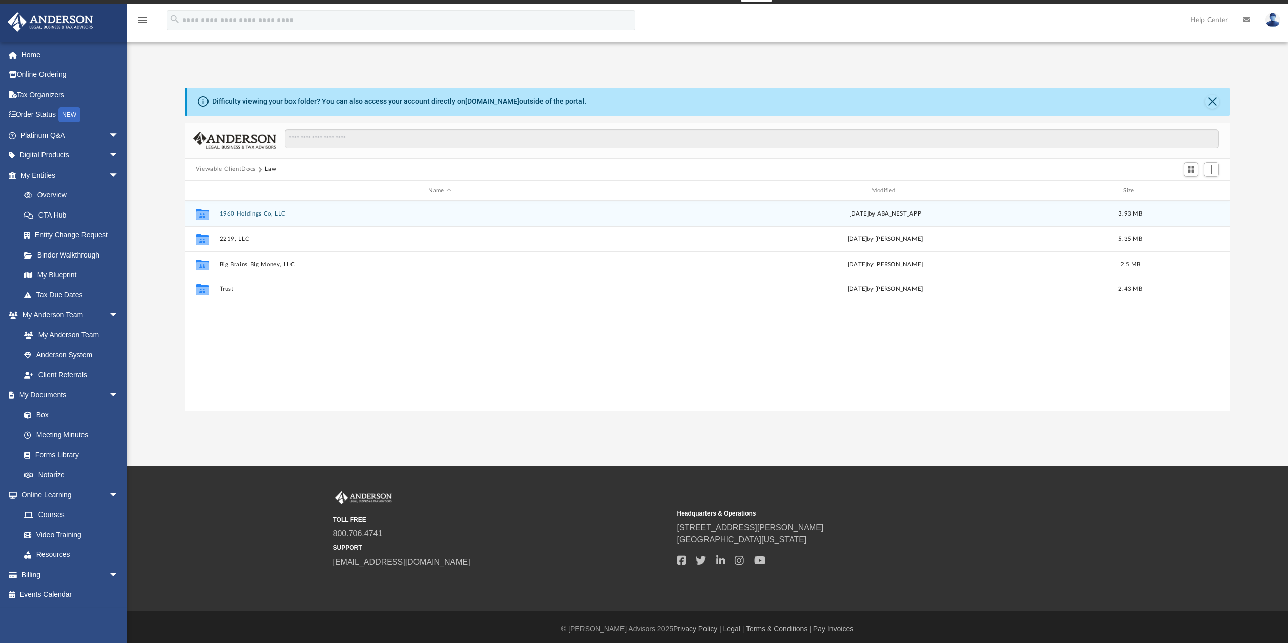
click at [253, 204] on div "Collaborated Folder 1960 Holdings Co, LLC Fri Sep 19 2025 by ABA_NEST_APP 3.93 …" at bounding box center [708, 213] width 1046 height 25
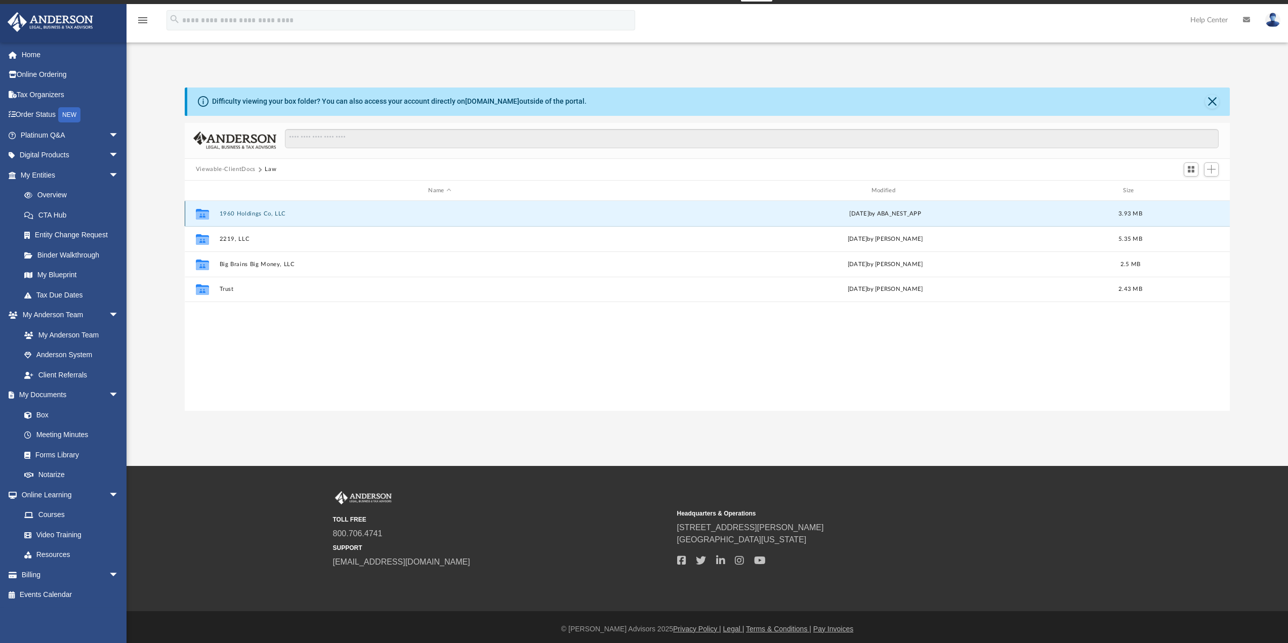
click at [253, 211] on button "1960 Holdings Co, LLC" at bounding box center [439, 214] width 441 height 7
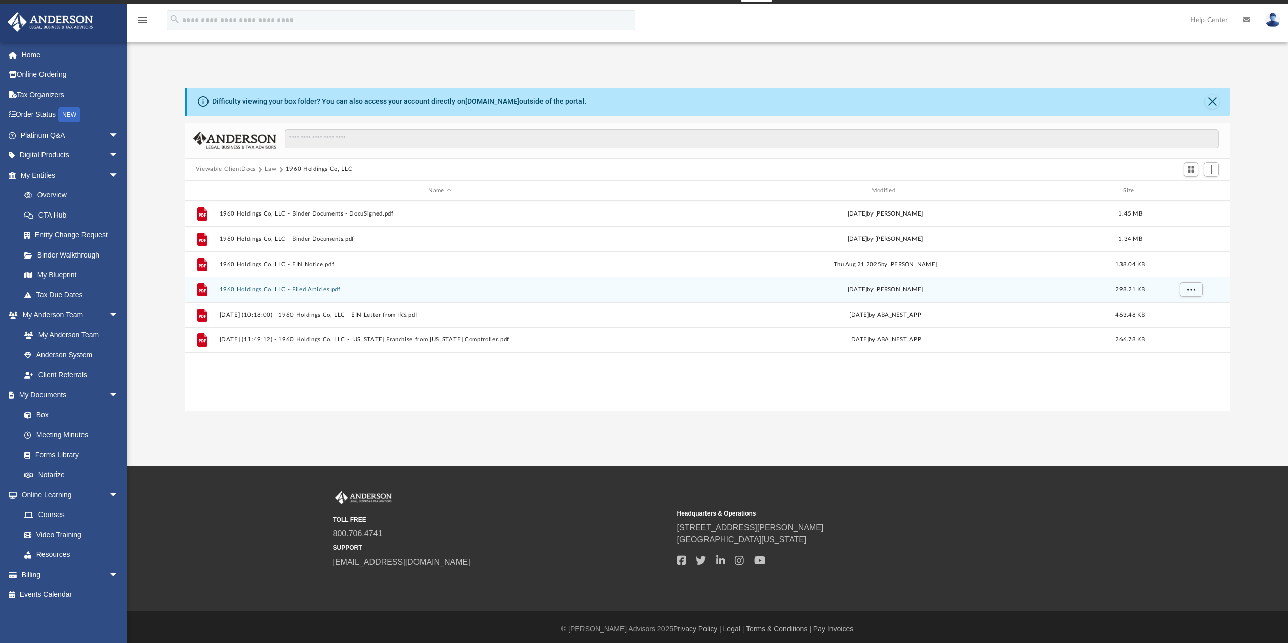
click at [297, 283] on div "File 1960 Holdings Co, LLC - Filed Articles.pdf Fri Aug 22 2025 by Jasmine Gray…" at bounding box center [708, 289] width 1046 height 25
click at [297, 284] on div "File 1960 Holdings Co, LLC - Filed Articles.pdf Fri Aug 22 2025 by Jasmine Gray…" at bounding box center [708, 289] width 1046 height 25
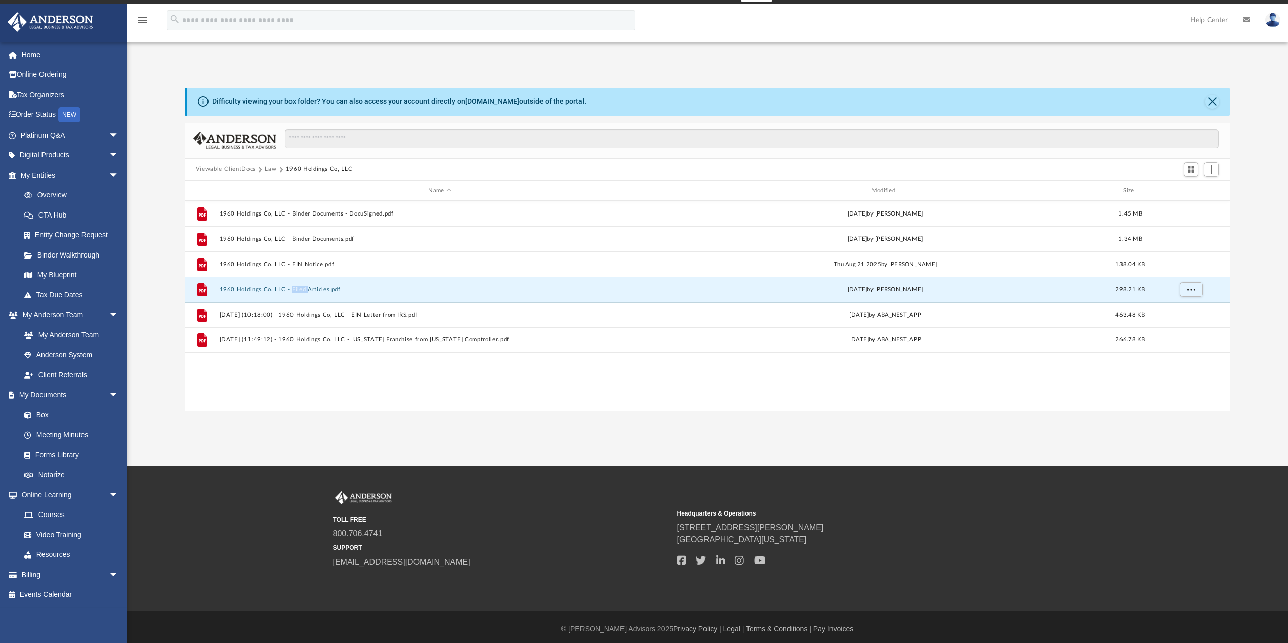
click at [243, 287] on button "1960 Holdings Co, LLC - Filed Articles.pdf" at bounding box center [439, 290] width 441 height 7
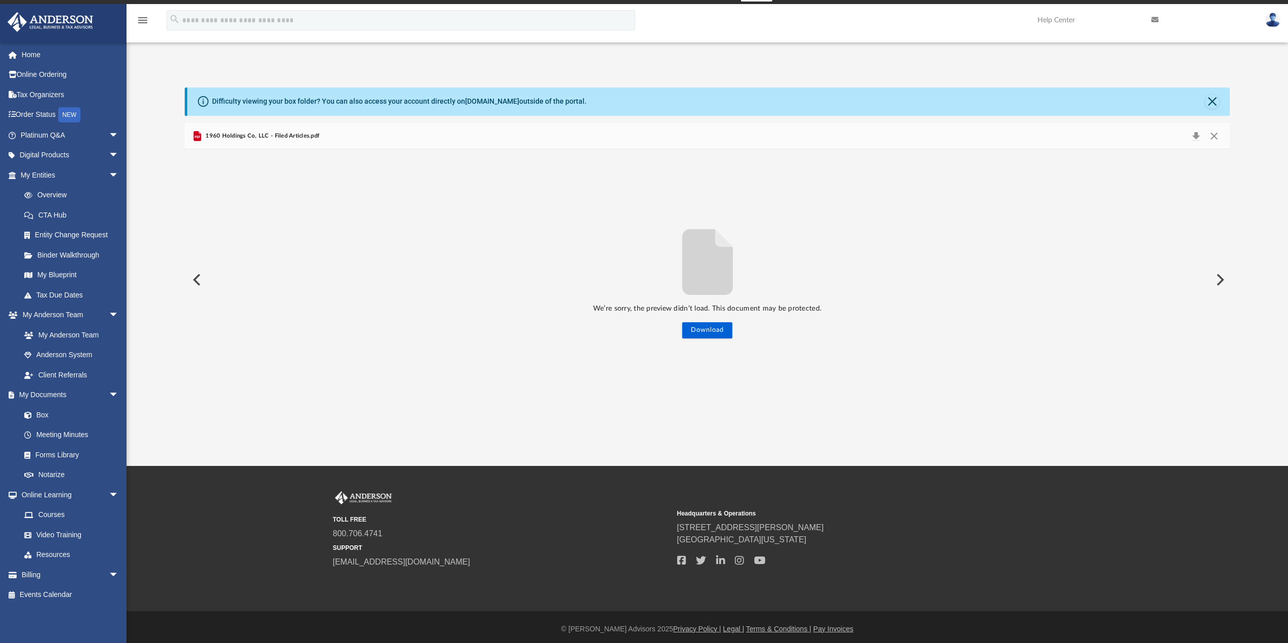
click at [247, 136] on span "1960 Holdings Co, LLC - Filed Articles.pdf" at bounding box center [262, 136] width 116 height 9
click at [203, 287] on button "Preview" at bounding box center [196, 280] width 22 height 28
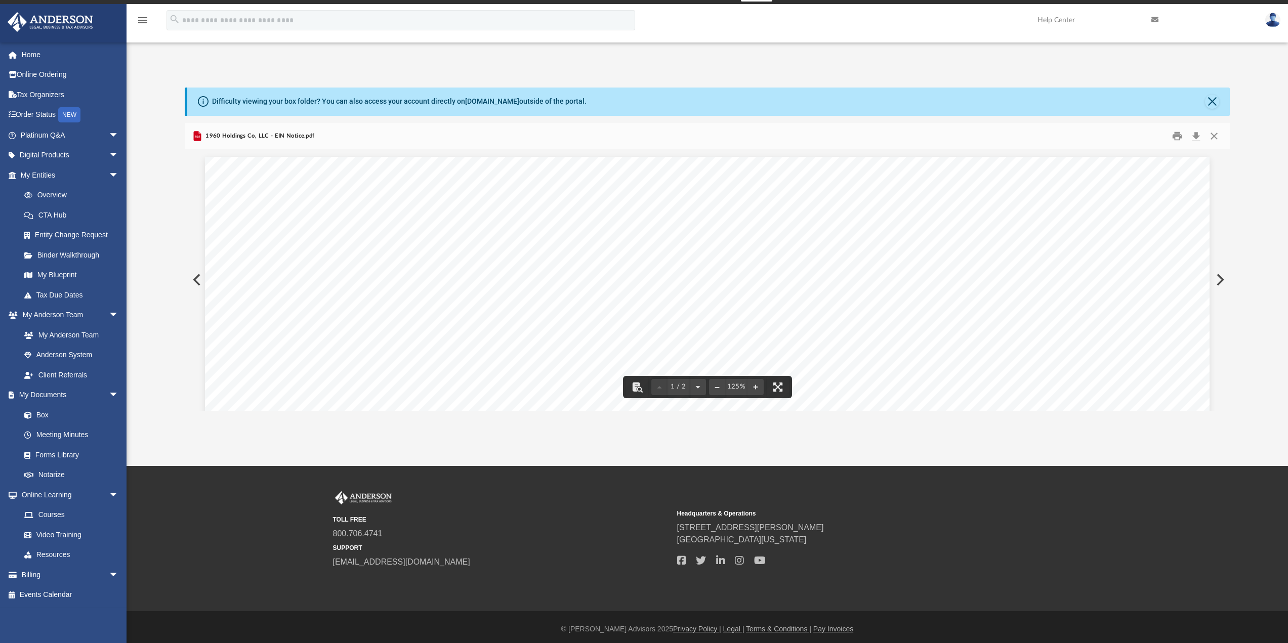
click at [192, 280] on button "Preview" at bounding box center [196, 280] width 22 height 28
click at [1218, 289] on button "Preview" at bounding box center [1219, 280] width 22 height 28
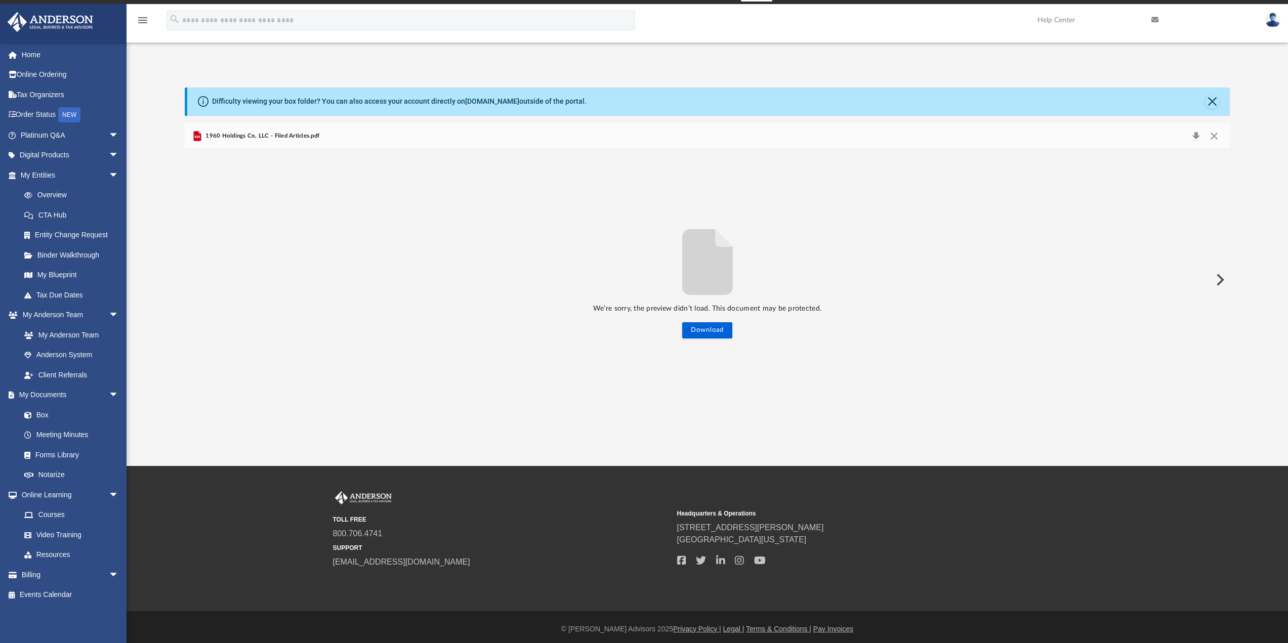
click at [1218, 289] on button "Preview" at bounding box center [1219, 280] width 22 height 28
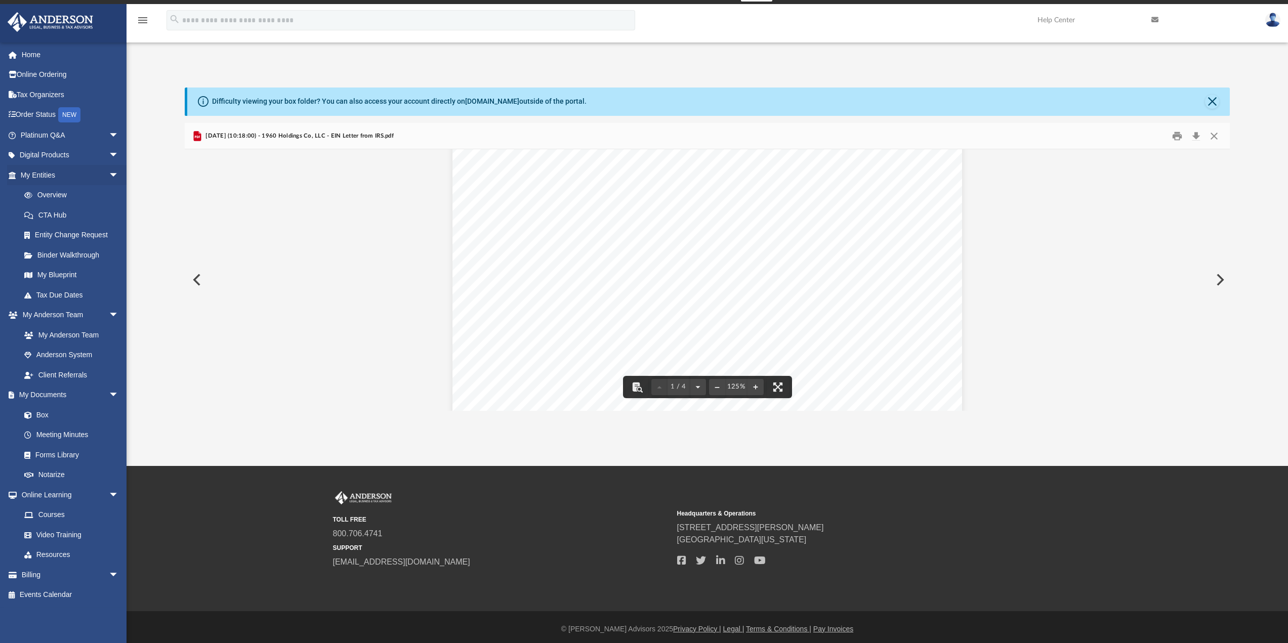
scroll to position [152, 0]
click at [200, 277] on button "Preview" at bounding box center [196, 280] width 22 height 28
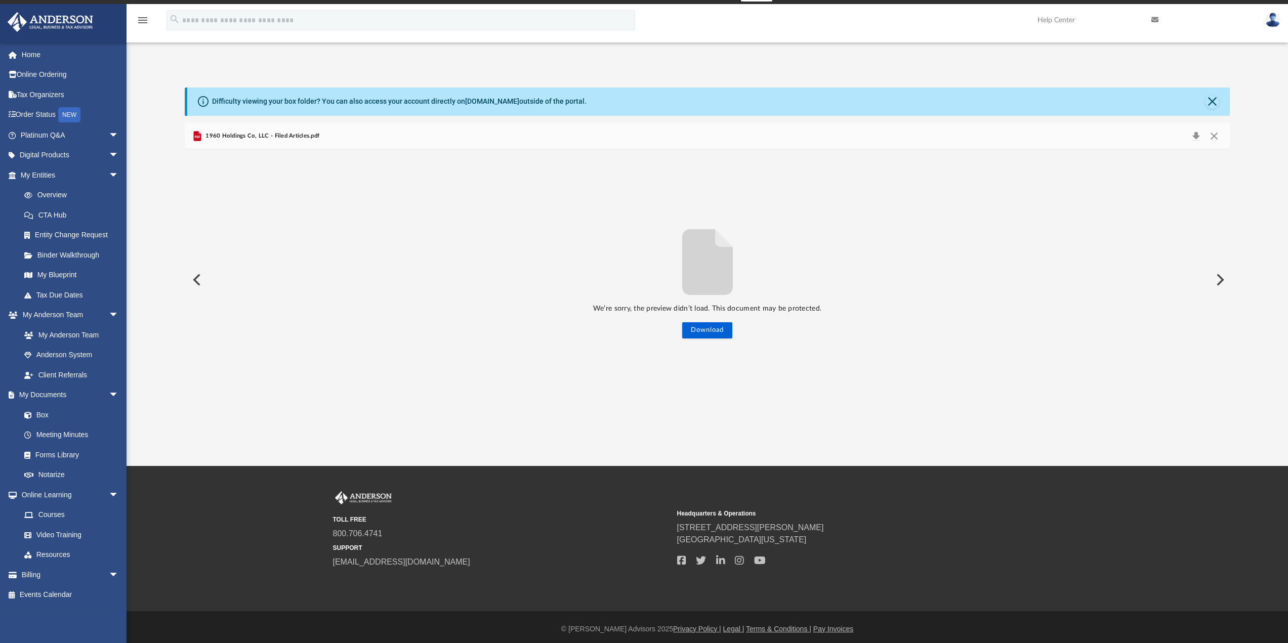
click at [697, 340] on div "We’re sorry, the preview didn’t load. This document may be protected. Download" at bounding box center [708, 279] width 1046 height 261
click at [700, 322] on button "Download" at bounding box center [707, 330] width 50 height 16
click at [50, 59] on link "Home" at bounding box center [70, 55] width 127 height 20
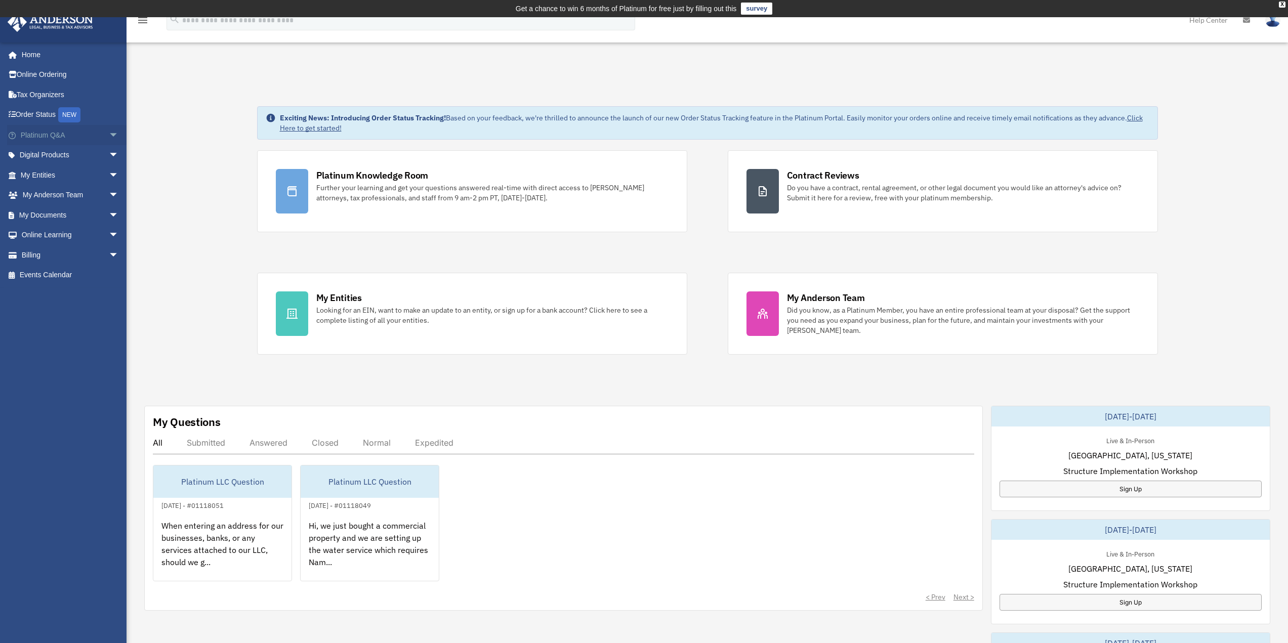
click at [109, 133] on span "arrow_drop_down" at bounding box center [119, 135] width 20 height 21
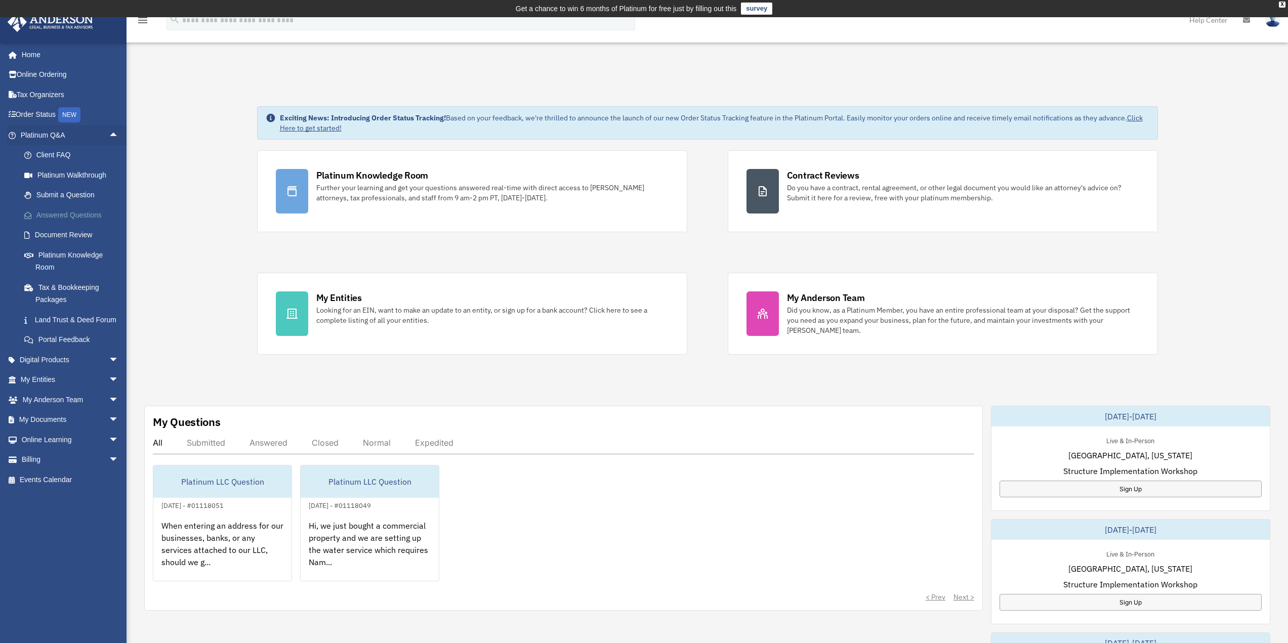
click at [58, 214] on link "Answered Questions" at bounding box center [74, 215] width 120 height 20
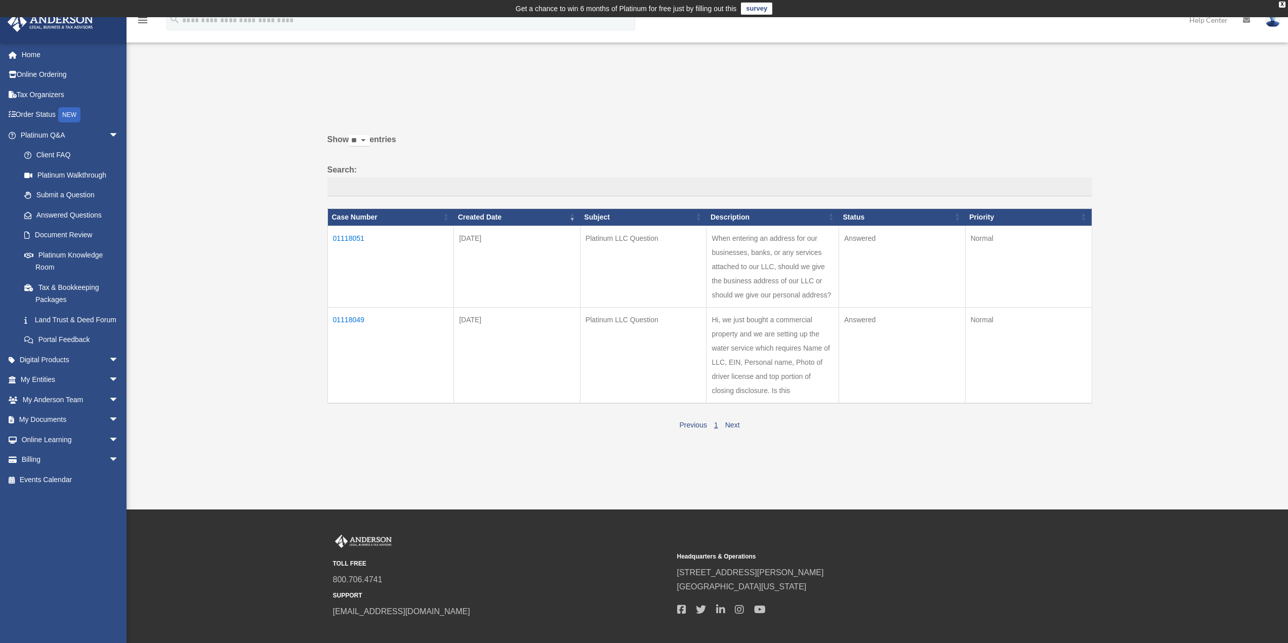
click at [354, 238] on td "01118051" at bounding box center [391, 267] width 127 height 82
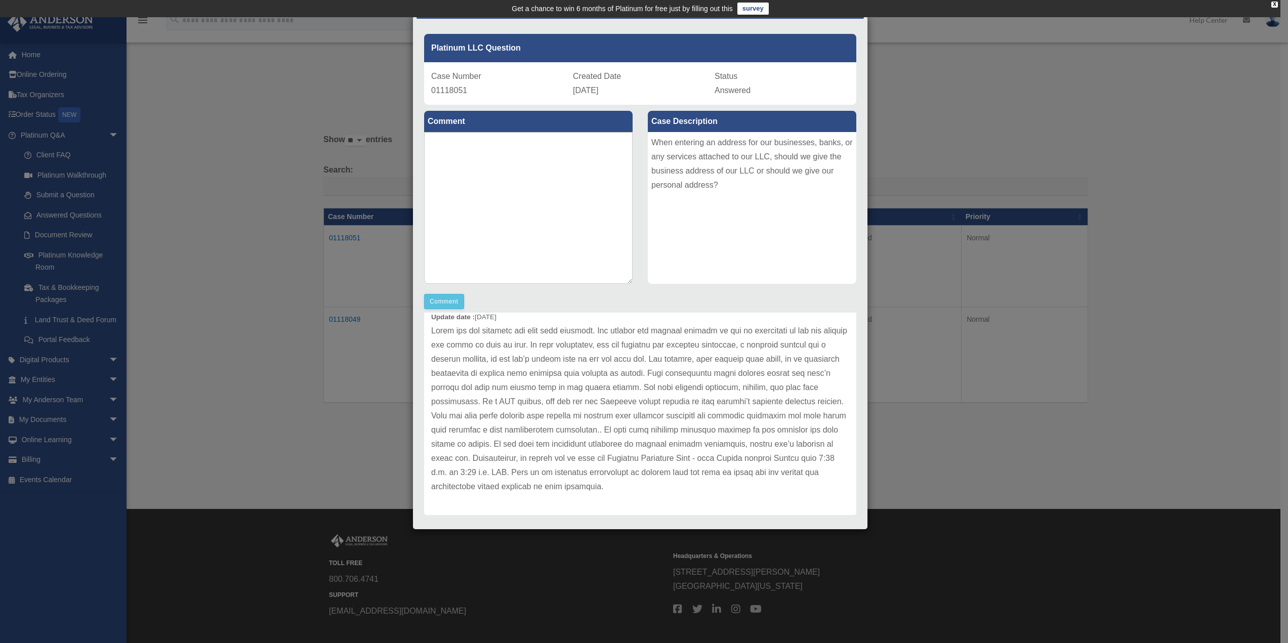
scroll to position [46, 0]
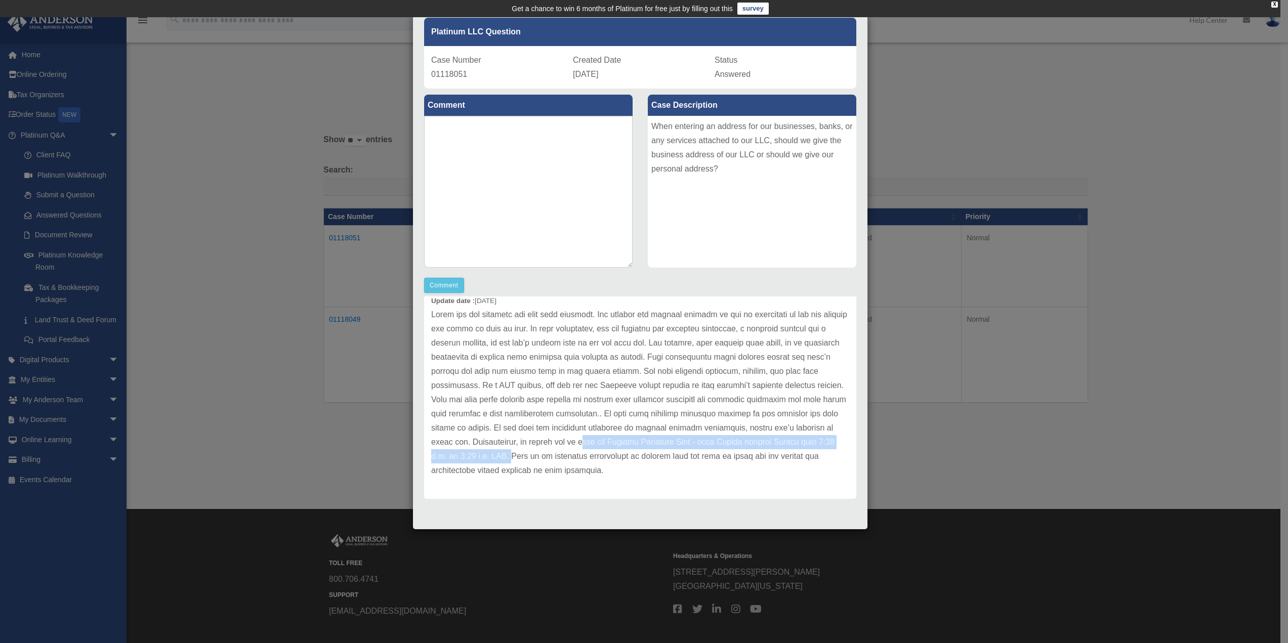
drag, startPoint x: 705, startPoint y: 439, endPoint x: 658, endPoint y: 457, distance: 49.8
click at [658, 457] on p at bounding box center [640, 393] width 418 height 170
click at [771, 489] on div "Update date : 09-22-2025" at bounding box center [640, 393] width 432 height 213
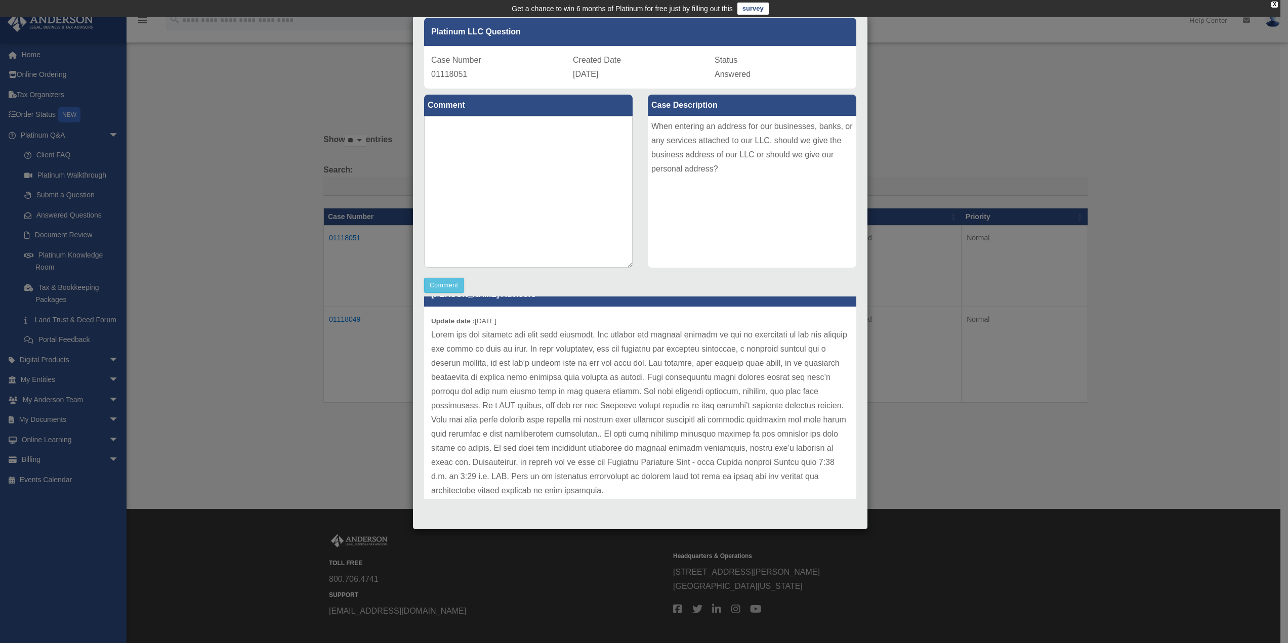
scroll to position [42, 0]
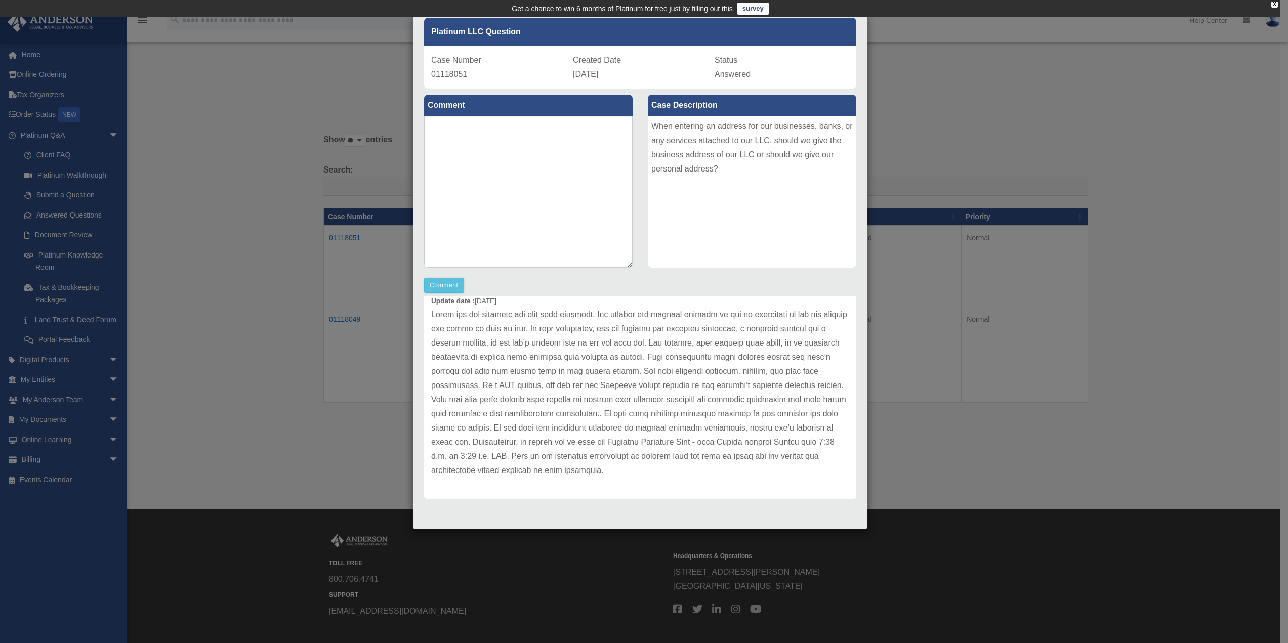
click at [655, 504] on div "Platinum LLC Question Case Number 01118051 Created Date September 20, 2025 Stat…" at bounding box center [641, 256] width 448 height 507
click at [566, 454] on p at bounding box center [640, 393] width 418 height 170
click at [339, 408] on div "Case Detail × Platinum LLC Question Case Number 01118051 Created Date September…" at bounding box center [644, 321] width 1288 height 643
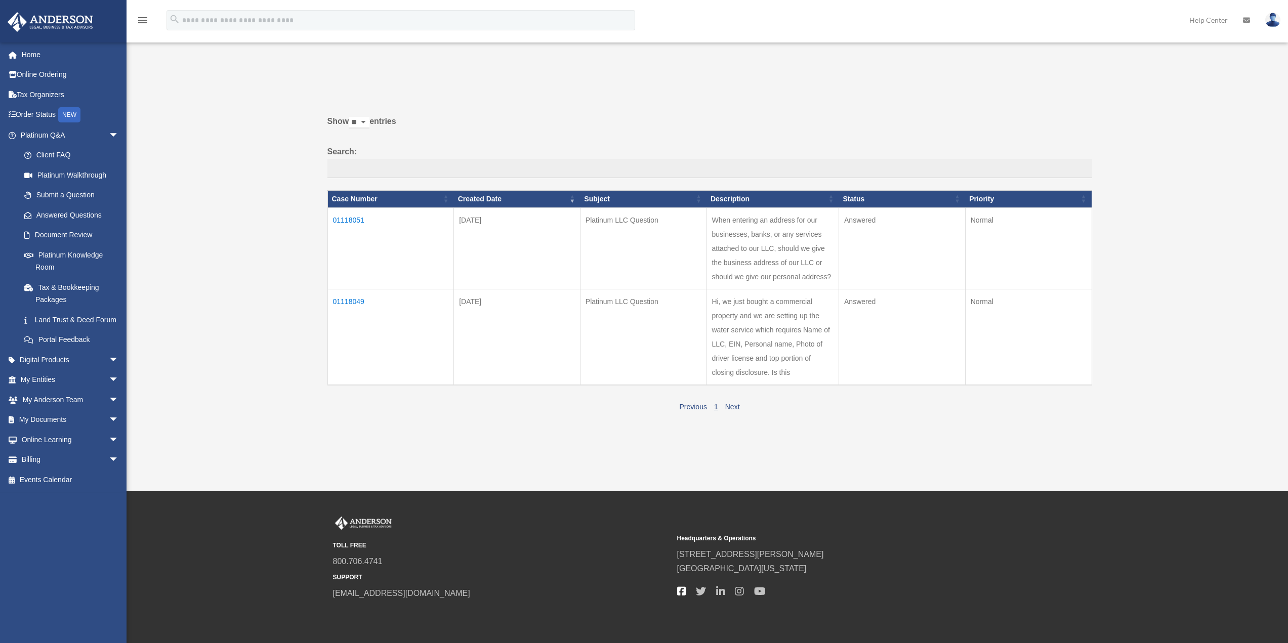
scroll to position [0, 0]
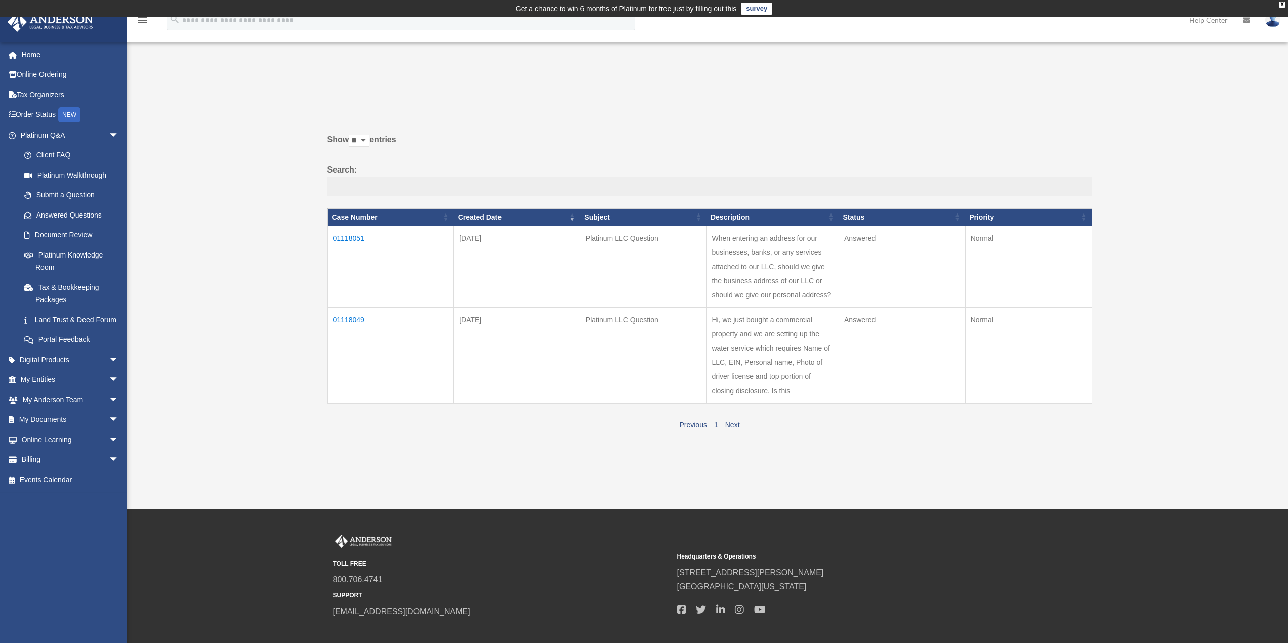
click at [348, 239] on td "01118051" at bounding box center [391, 267] width 127 height 82
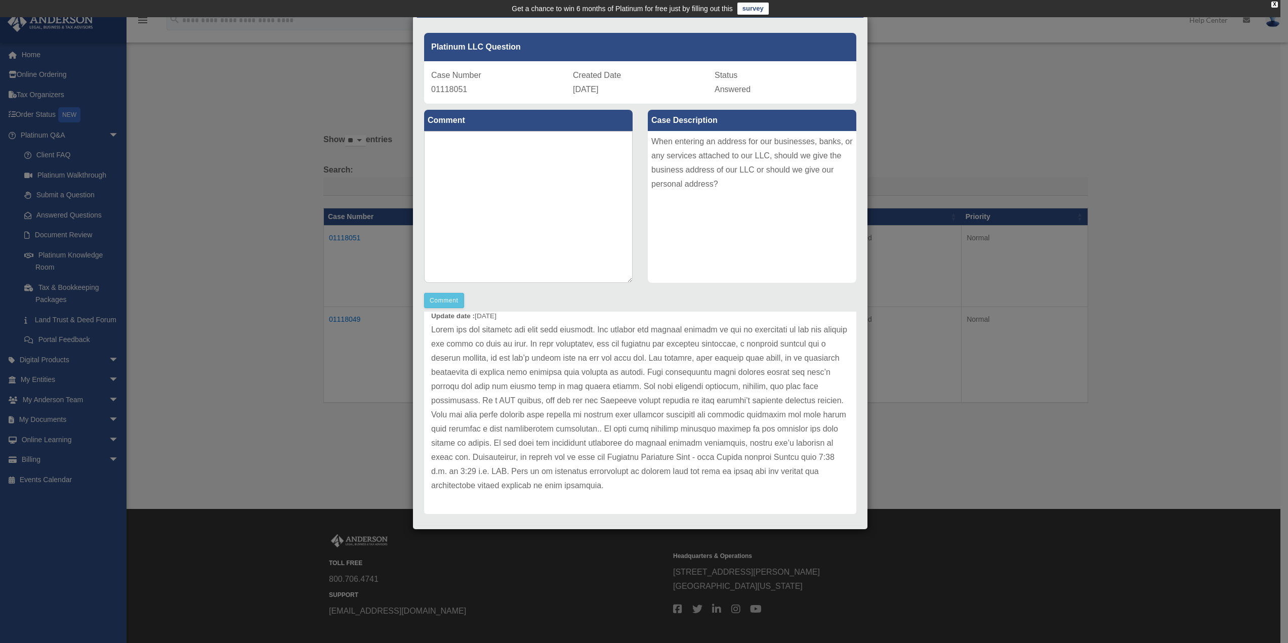
scroll to position [46, 0]
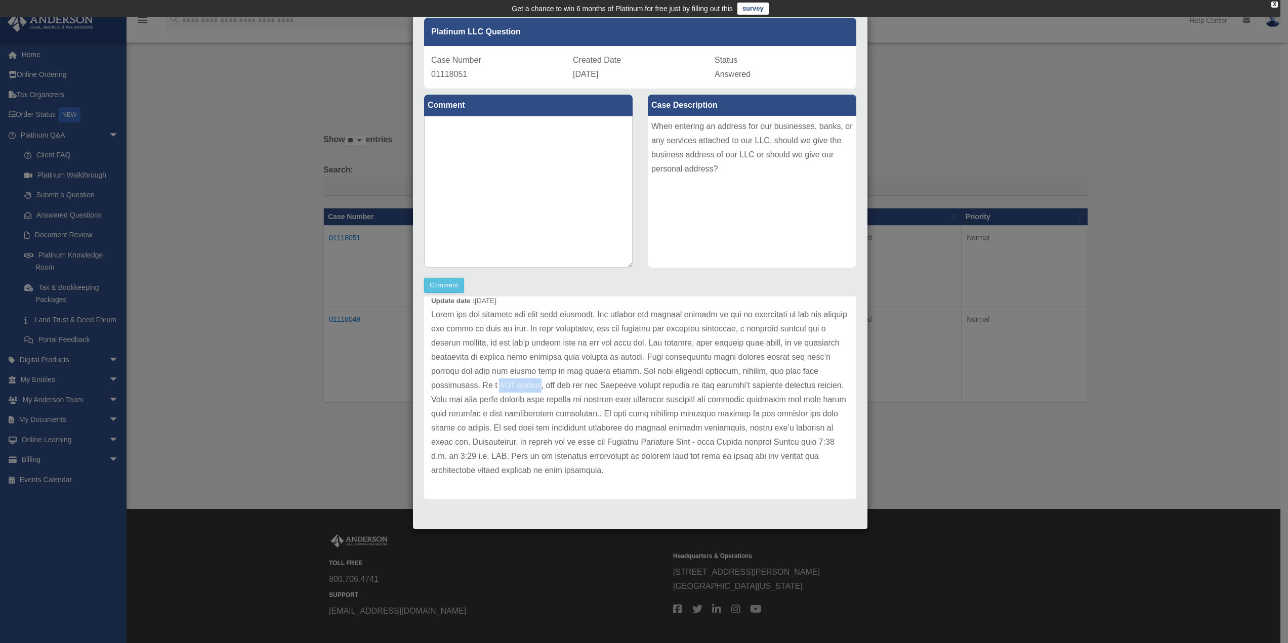
drag, startPoint x: 539, startPoint y: 385, endPoint x: 578, endPoint y: 386, distance: 39.5
click at [578, 386] on p at bounding box center [640, 393] width 418 height 170
copy p "CAP client"
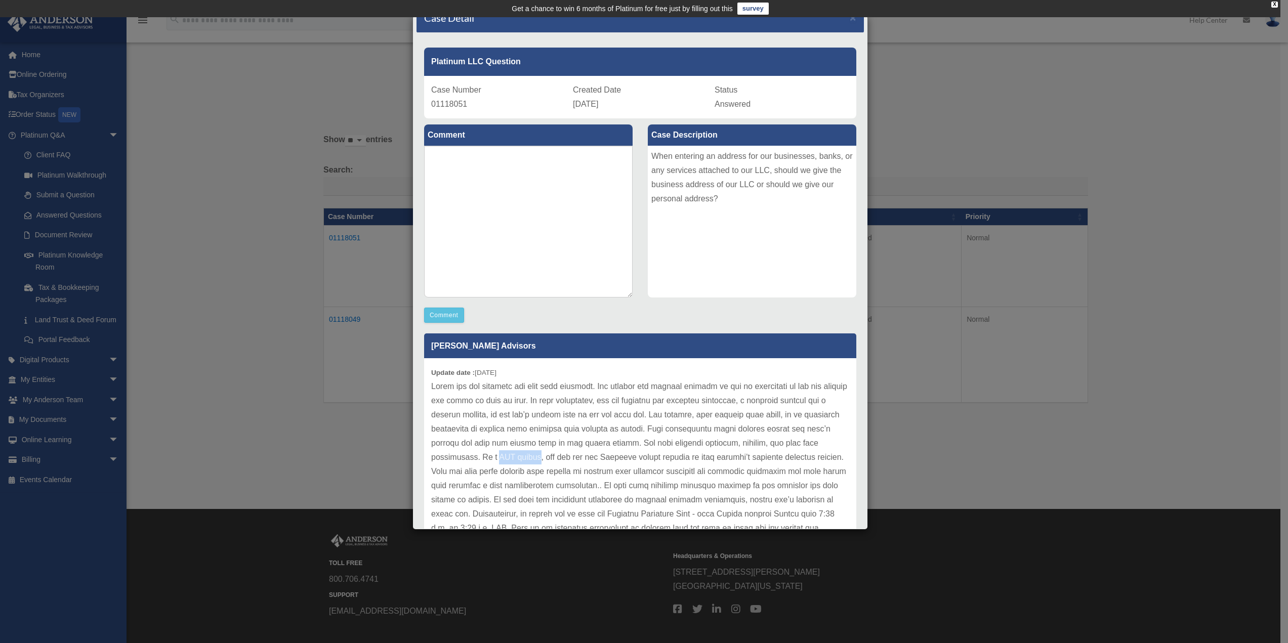
scroll to position [0, 0]
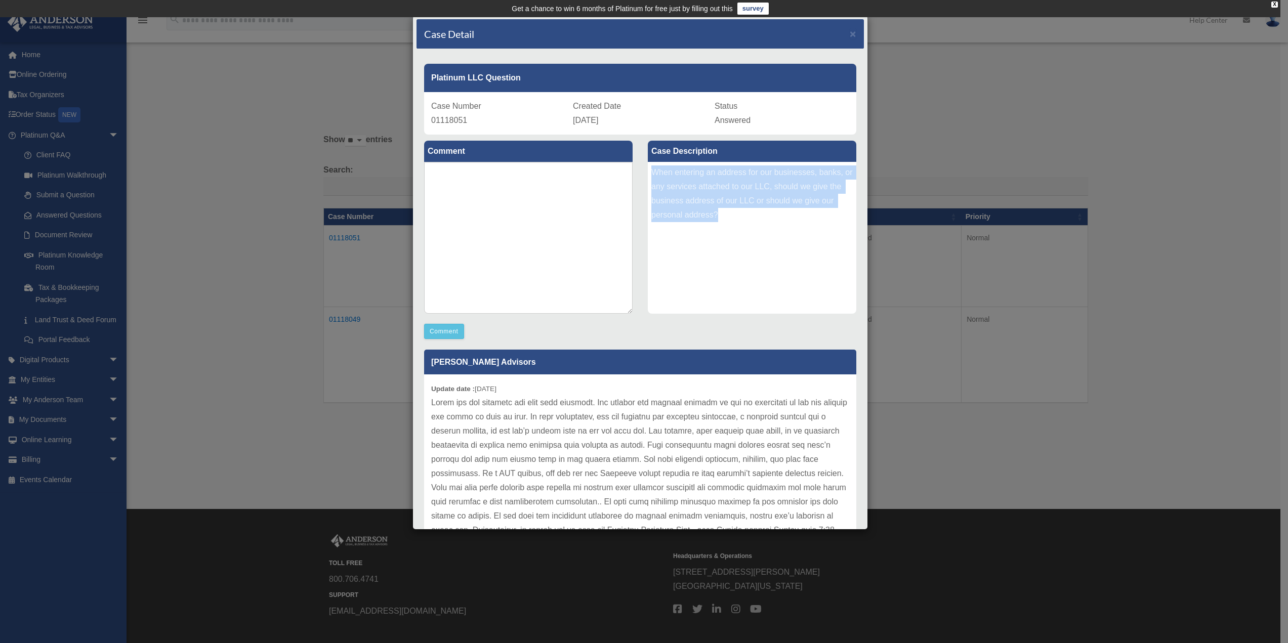
drag, startPoint x: 729, startPoint y: 234, endPoint x: 647, endPoint y: 178, distance: 99.1
click at [648, 178] on div "When entering an address for our businesses, banks, or any services attached to…" at bounding box center [752, 238] width 209 height 152
copy div "When entering an address for our businesses, banks, or any services attached to…"
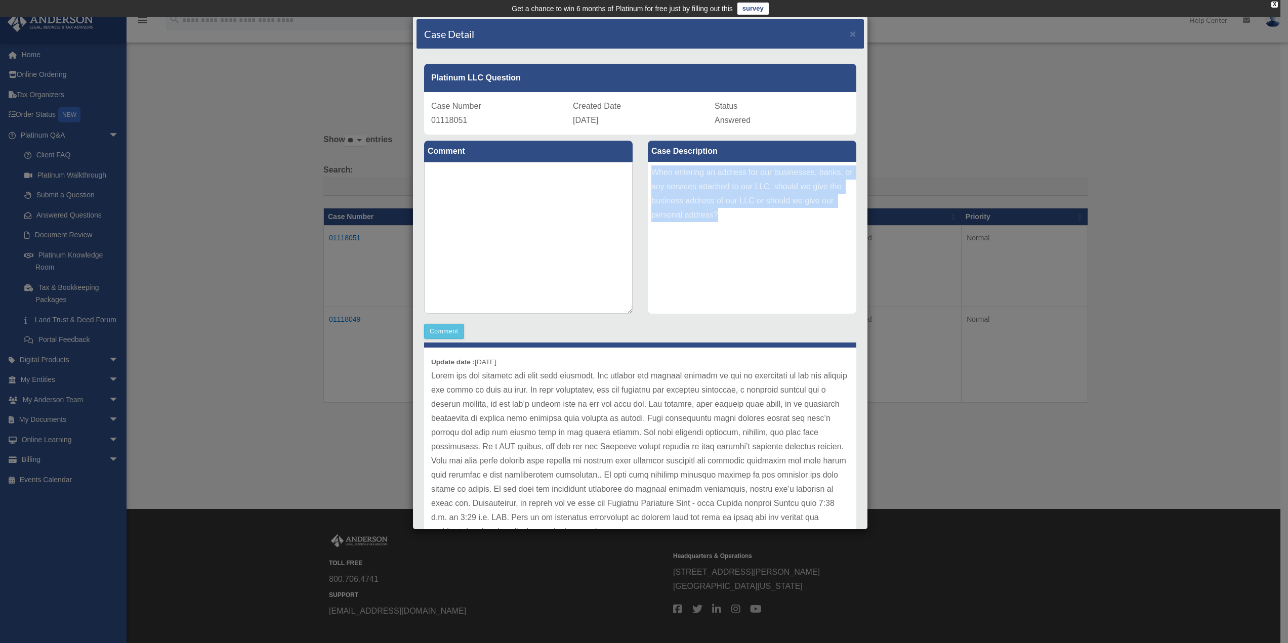
scroll to position [42, 0]
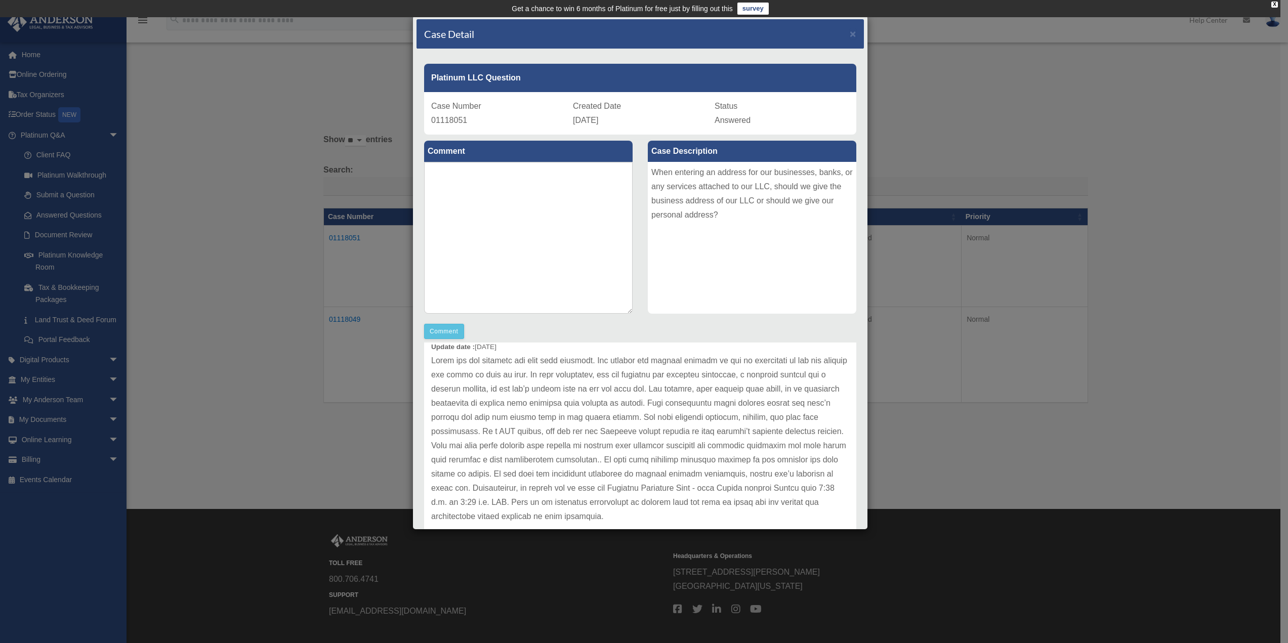
drag, startPoint x: 278, startPoint y: 368, endPoint x: 228, endPoint y: 338, distance: 58.3
click at [262, 358] on div "Case Detail × Platinum LLC Question Case Number 01118051 Created Date September…" at bounding box center [644, 321] width 1288 height 643
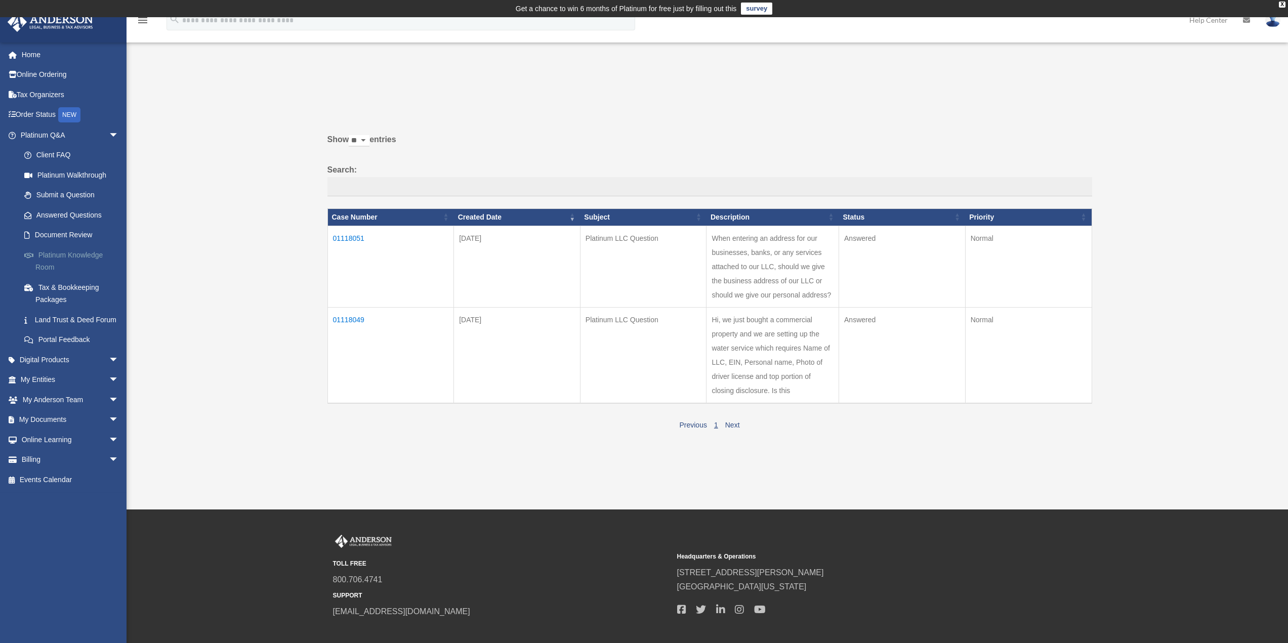
click at [64, 255] on link "Platinum Knowledge Room" at bounding box center [74, 261] width 120 height 32
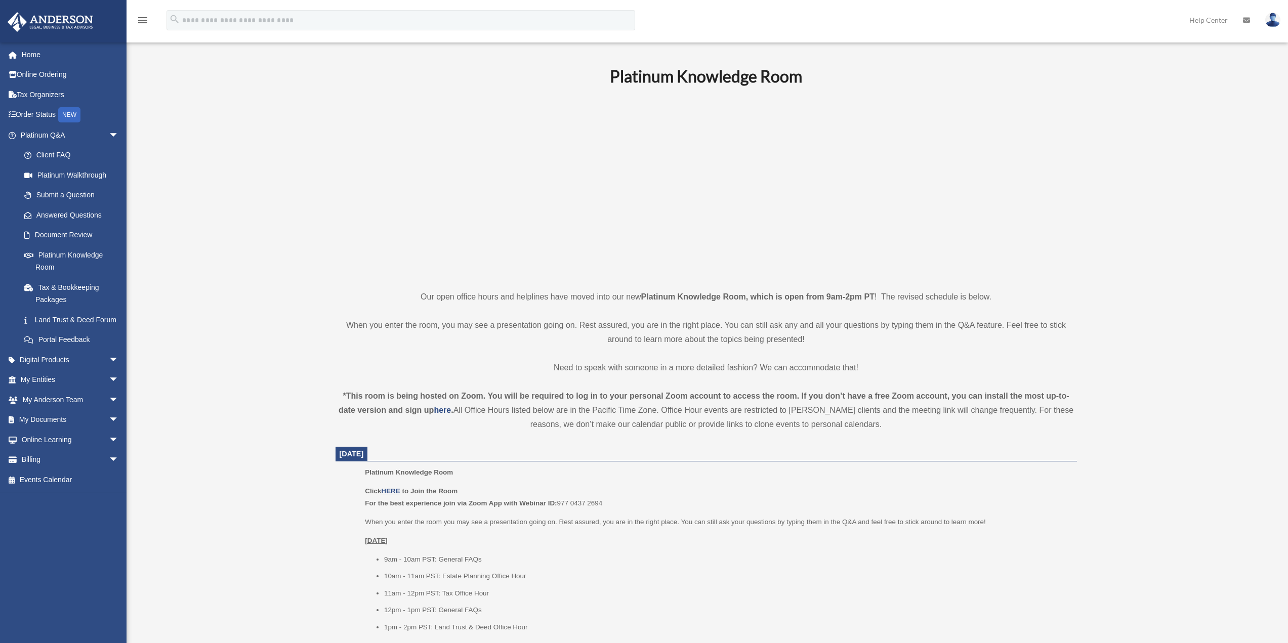
scroll to position [152, 0]
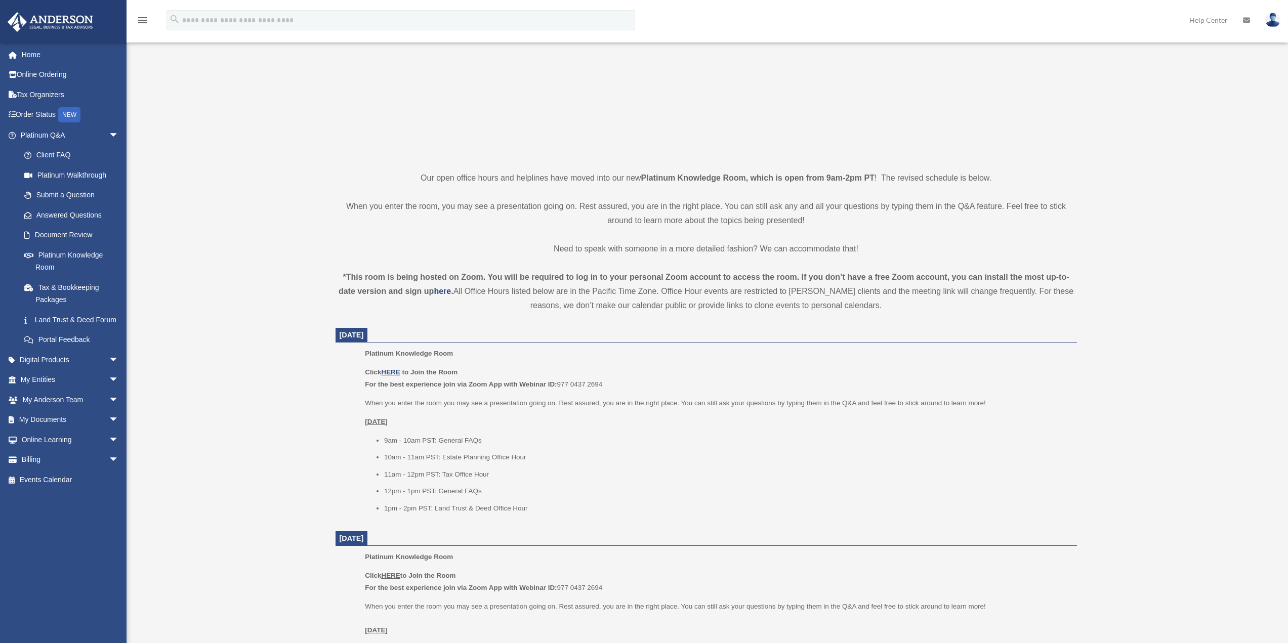
click at [392, 368] on p "Click HERE to Join the Room For the best experience join via Zoom App with Webi…" at bounding box center [717, 379] width 705 height 24
click at [397, 372] on u "HERE" at bounding box center [390, 373] width 19 height 8
